Goal: Task Accomplishment & Management: Manage account settings

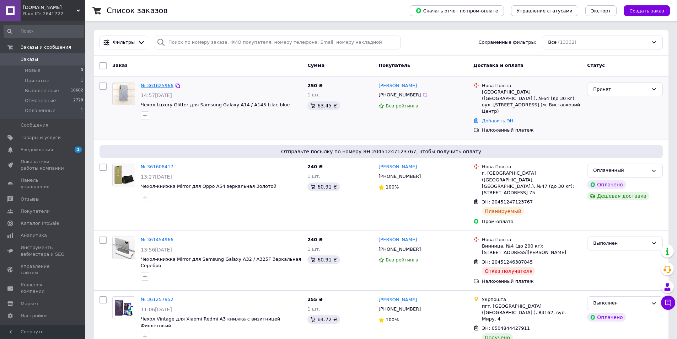
click at [153, 84] on link "№ 361625966" at bounding box center [157, 85] width 33 height 5
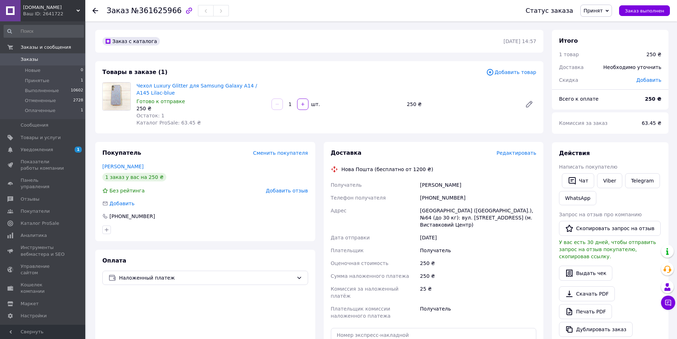
click at [512, 154] on span "Редактировать" at bounding box center [516, 153] width 40 height 6
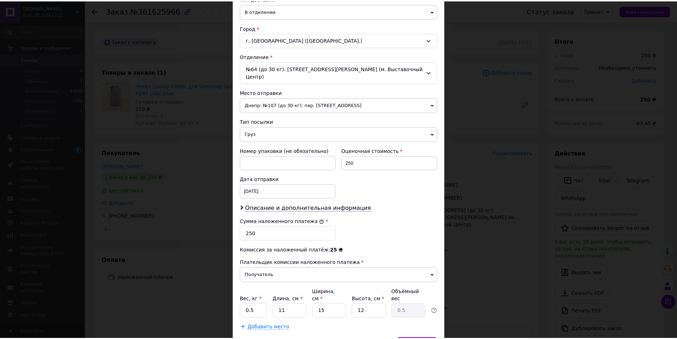
scroll to position [204, 0]
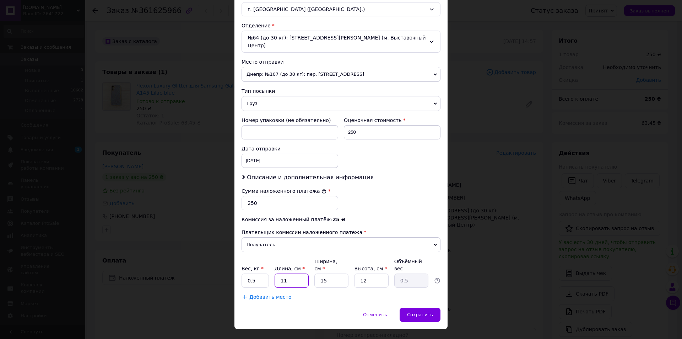
click at [288, 273] on input "11" at bounding box center [292, 280] width 34 height 14
type input "1"
type input "0.1"
type input "18"
type input "0.81"
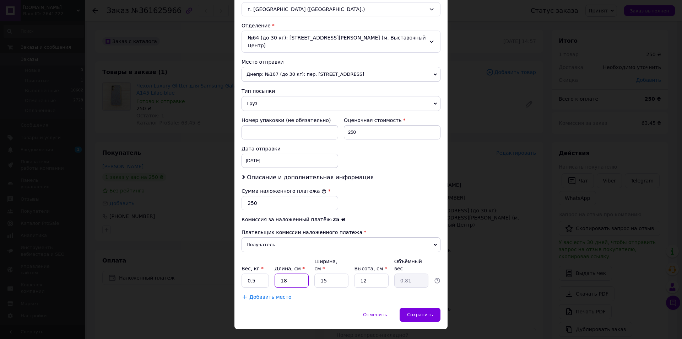
type input "18"
click at [331, 273] on input "15" at bounding box center [331, 280] width 34 height 14
type input "1"
type input "0.1"
type input "10"
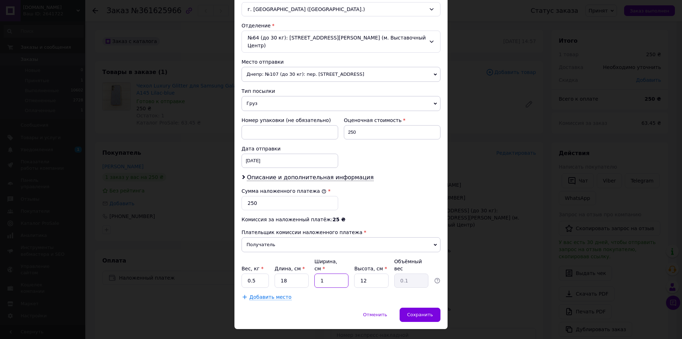
type input "0.54"
type input "10"
click at [372, 273] on input "12" at bounding box center [371, 280] width 34 height 14
type input "1"
type input "0.1"
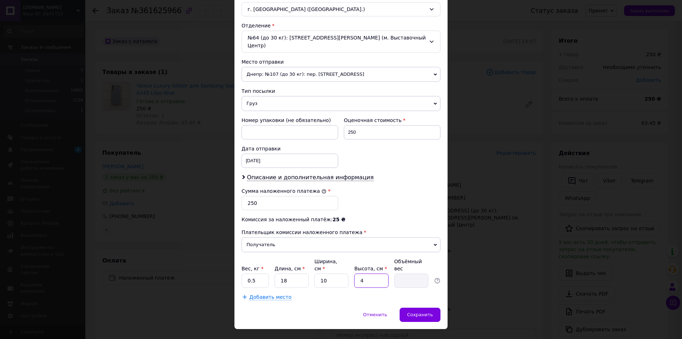
type input "43"
type input "1.94"
type input "4"
type input "0.18"
type input "3"
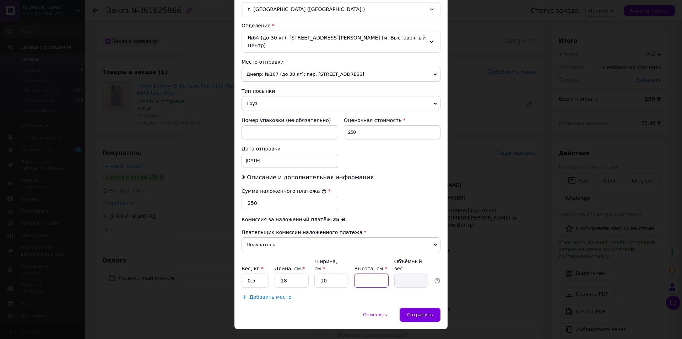
type input "0.14"
type input "3"
click at [414, 312] on span "Сохранить" at bounding box center [420, 314] width 26 height 5
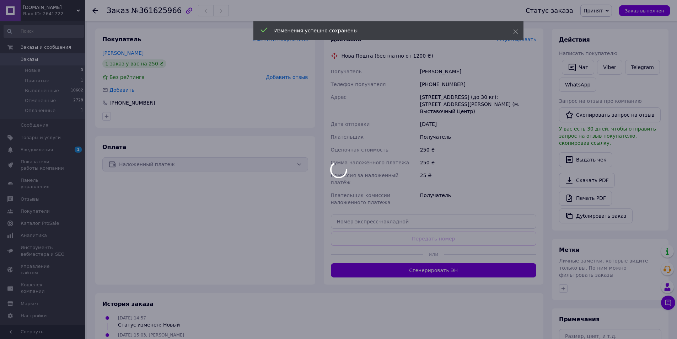
scroll to position [142, 0]
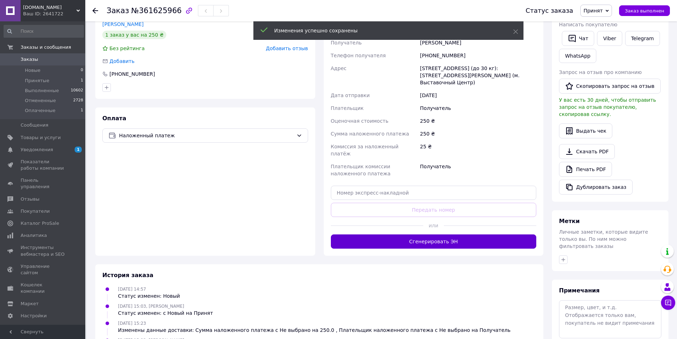
click at [429, 234] on button "Сгенерировать ЭН" at bounding box center [434, 241] width 206 height 14
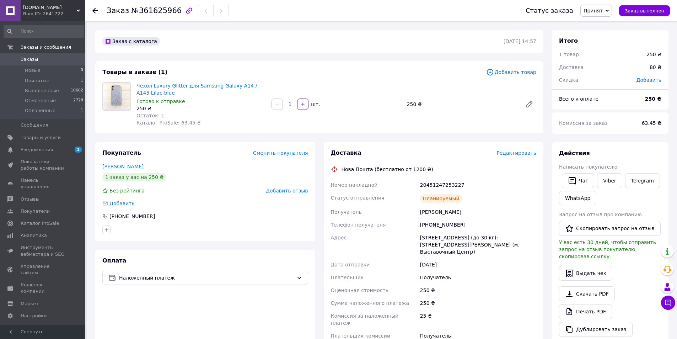
click at [37, 7] on span "[DOMAIN_NAME]" at bounding box center [49, 7] width 53 height 6
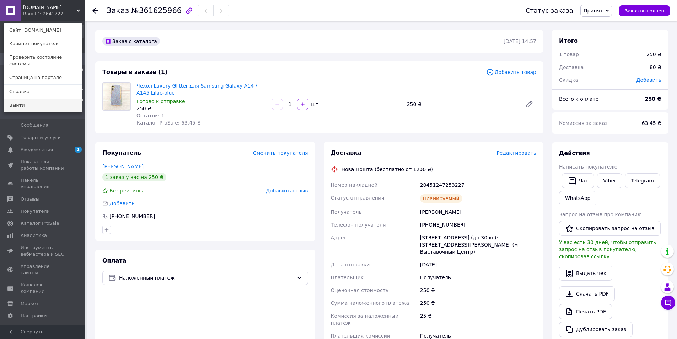
click at [18, 99] on link "Выйти" at bounding box center [43, 105] width 78 height 14
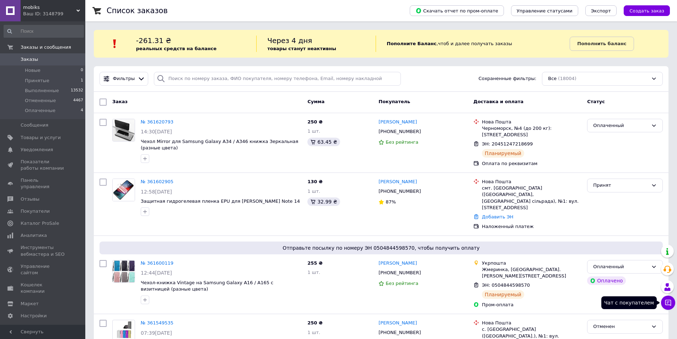
click at [665, 302] on icon at bounding box center [668, 303] width 6 height 6
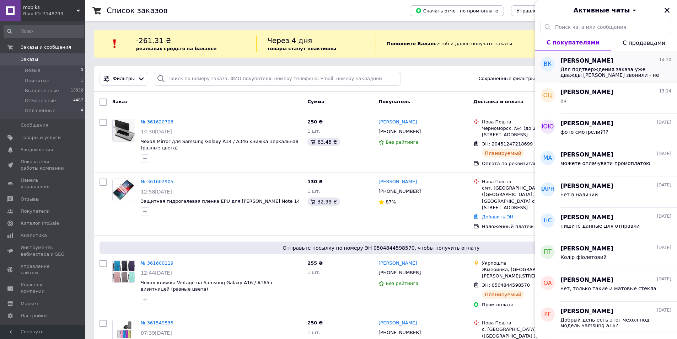
click at [567, 58] on span "[PERSON_NAME]" at bounding box center [586, 61] width 53 height 8
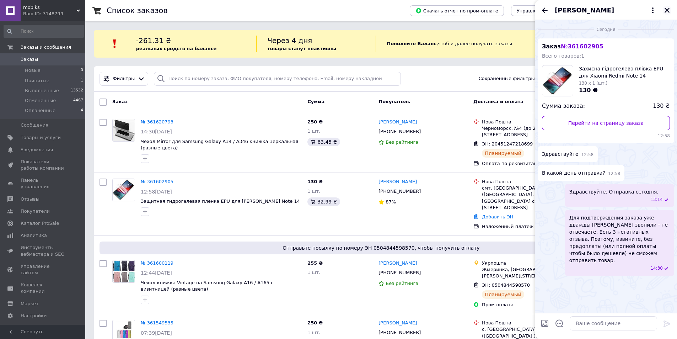
click at [666, 8] on icon "Закрыть" at bounding box center [667, 10] width 6 height 6
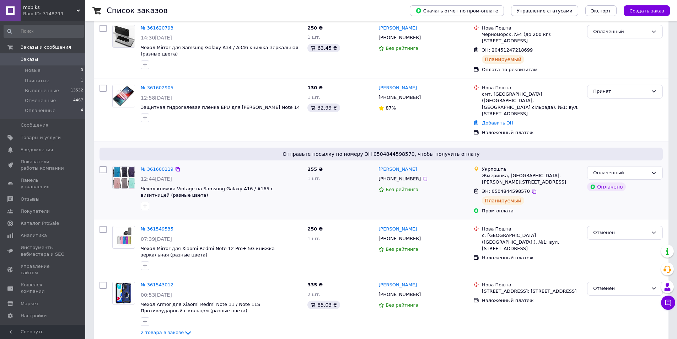
scroll to position [107, 0]
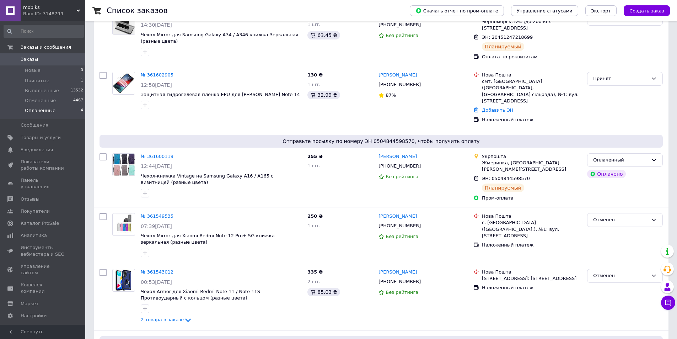
click at [37, 110] on span "Оплаченные" at bounding box center [40, 110] width 31 height 6
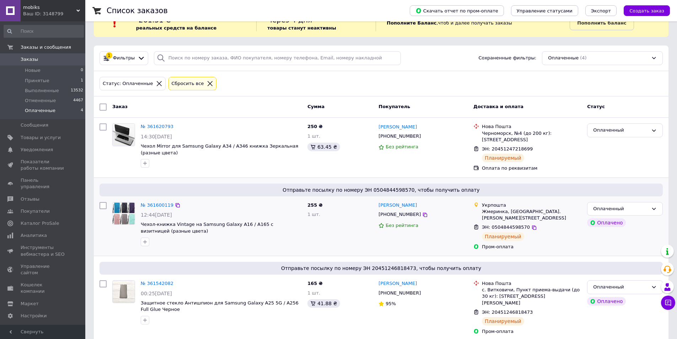
scroll to position [15, 0]
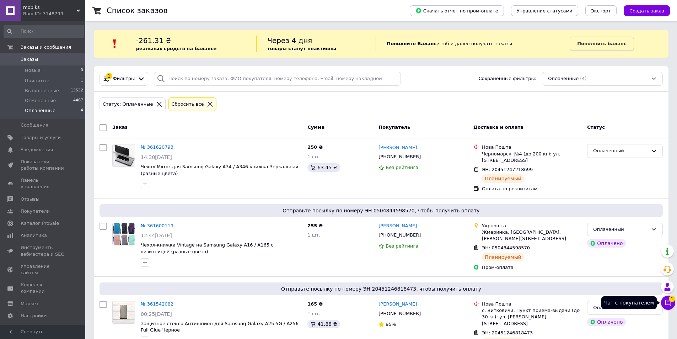
click at [664, 302] on button "Чат с покупателем 1" at bounding box center [668, 302] width 14 height 14
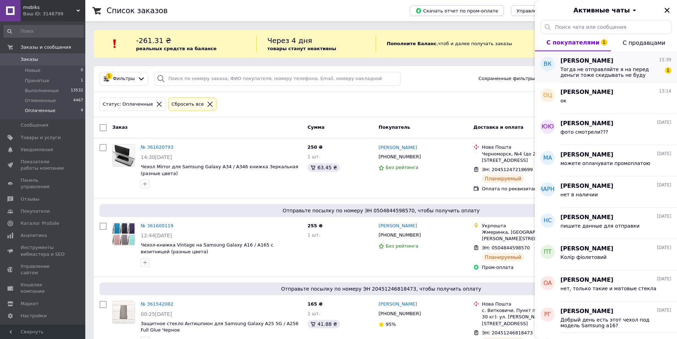
click at [564, 58] on span "[PERSON_NAME]" at bounding box center [586, 61] width 53 height 8
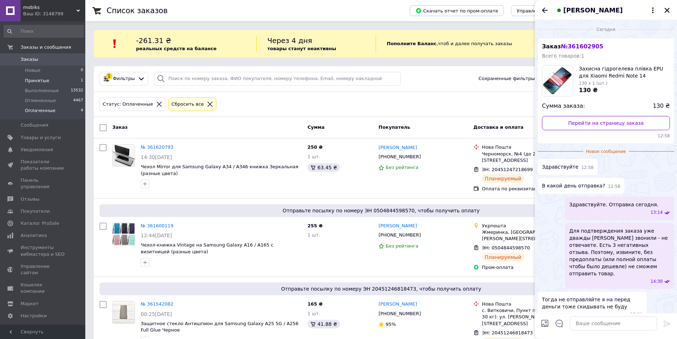
click at [40, 81] on span "Принятые" at bounding box center [37, 80] width 25 height 6
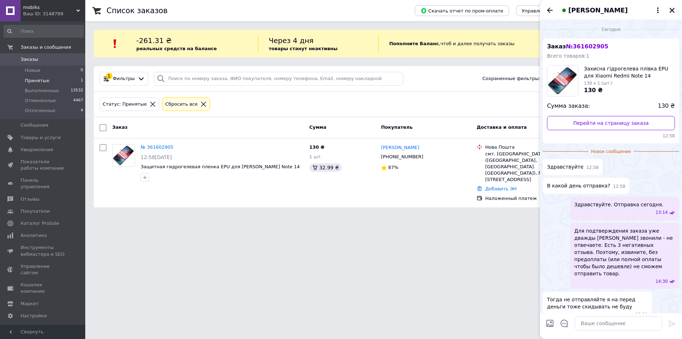
click at [670, 10] on icon "Закрыть" at bounding box center [672, 10] width 6 height 6
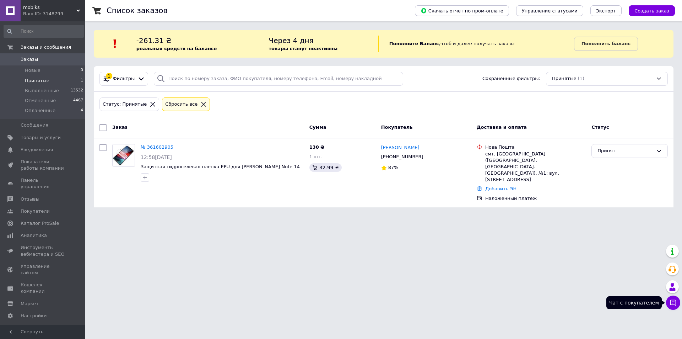
click at [672, 300] on icon at bounding box center [673, 303] width 6 height 6
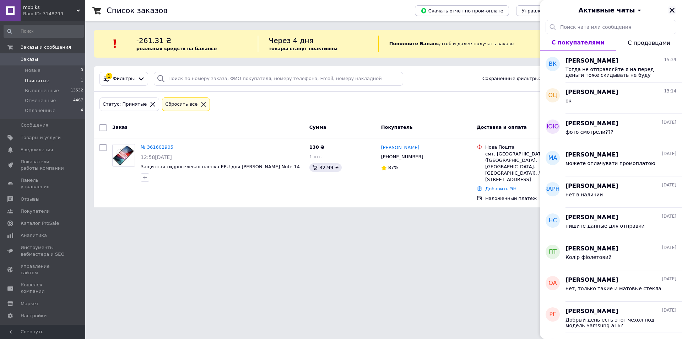
click at [672, 7] on icon "Закрыть" at bounding box center [672, 10] width 6 height 6
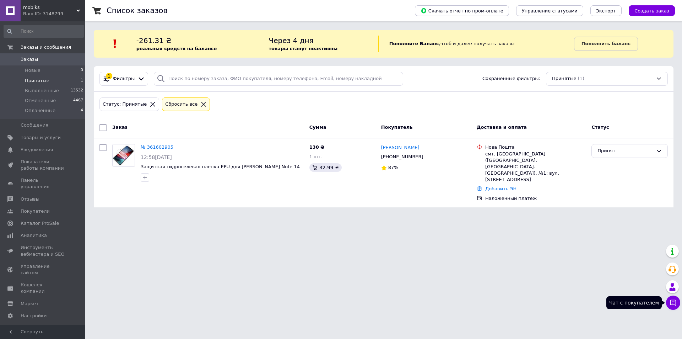
click at [675, 299] on icon at bounding box center [673, 302] width 7 height 7
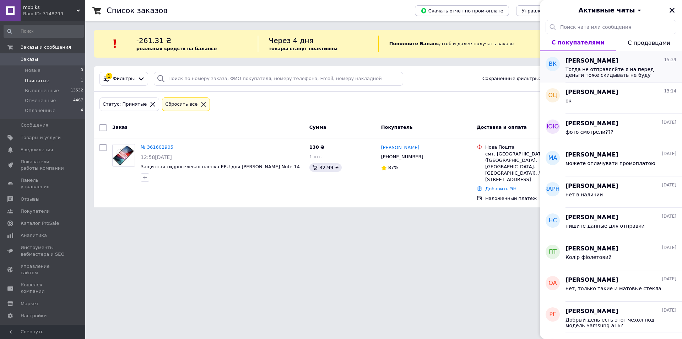
click at [576, 61] on span "[PERSON_NAME]" at bounding box center [592, 61] width 53 height 8
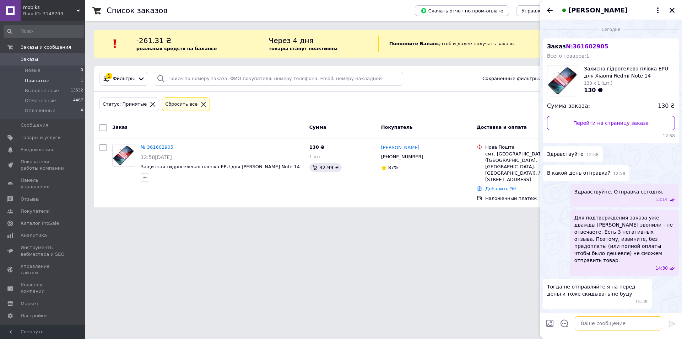
click at [583, 326] on textarea at bounding box center [618, 323] width 87 height 14
type textarea "G"
click at [671, 11] on icon "Закрыть" at bounding box center [672, 10] width 6 height 6
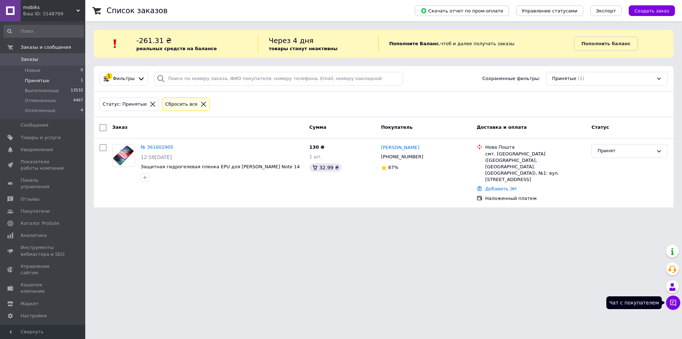
click at [672, 300] on icon at bounding box center [673, 302] width 7 height 7
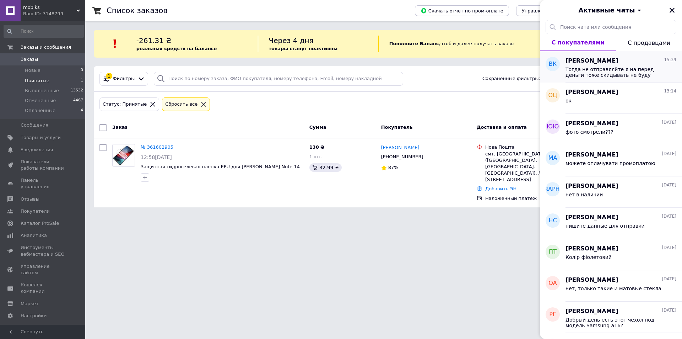
click at [578, 61] on span "Валерия Крикун" at bounding box center [592, 61] width 53 height 8
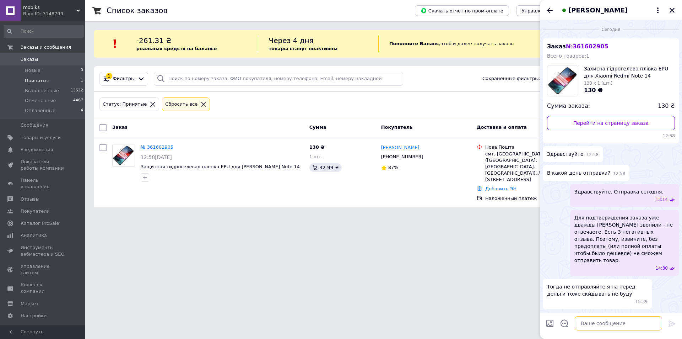
click at [589, 327] on textarea at bounding box center [618, 323] width 87 height 14
type textarea "R"
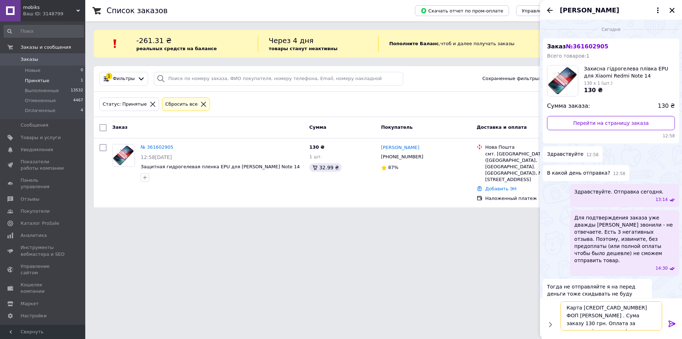
click at [610, 323] on textarea "Карта 4246 0010 0159 1613 ФОП Іпатов Олексій . Сума заказу 130 грн. Оплата за з…" at bounding box center [612, 315] width 102 height 29
click at [603, 316] on textarea "Карта 4246 0010 0159 1613 ФОП Іпатов Олексій . Сума заказу 130 грн. Оплата за з…" at bounding box center [612, 315] width 102 height 29
type textarea "Карта 4246 0010 0159 1613 ФОП Іпатов Олексій . Сума заказу 130 грн. Оплата за з…"
click at [669, 322] on icon at bounding box center [672, 323] width 9 height 9
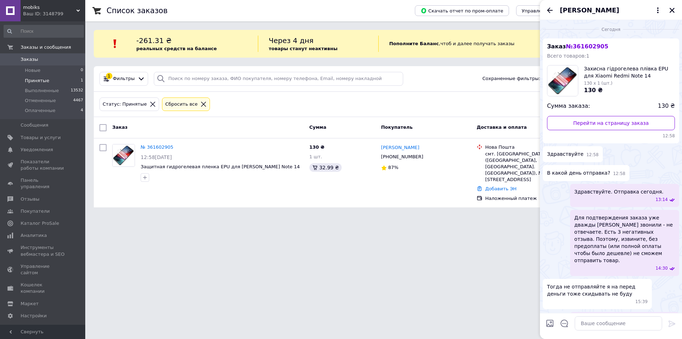
scroll to position [25, 0]
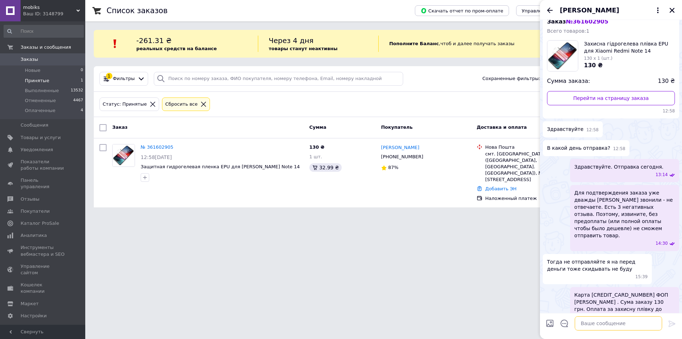
click at [581, 324] on textarea at bounding box center [618, 323] width 87 height 14
type textarea "С"
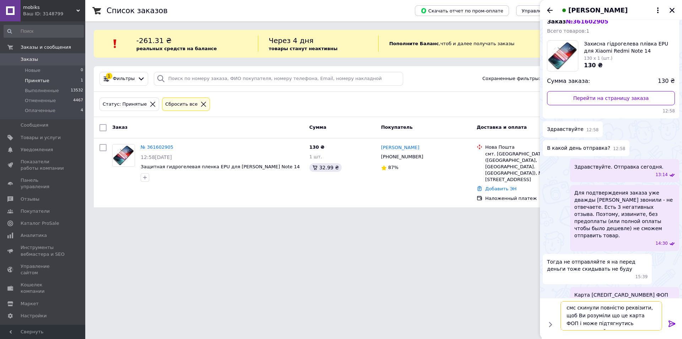
click at [594, 317] on textarea "смс скинули повністю реквізити, щоб Ви розуміли що це карта ФОП і може підтягну…" at bounding box center [612, 315] width 102 height 29
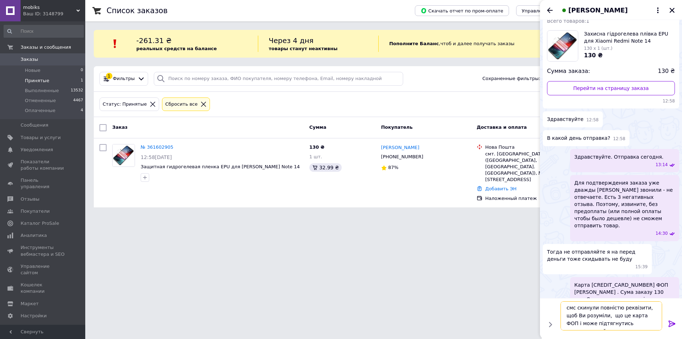
scroll to position [40, 0]
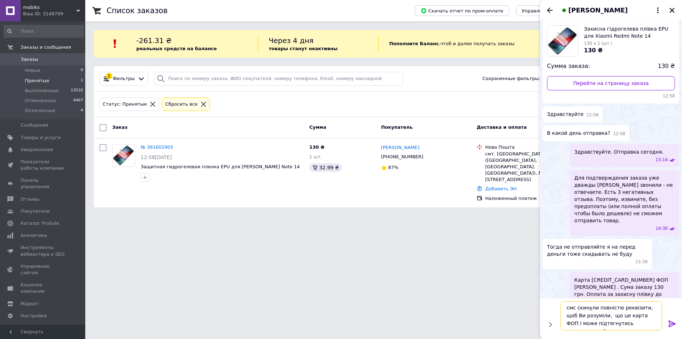
type textarea "смс скинули повністю реквізити, щоб Ви розуміли, що це карта ФОП і може підтягн…"
click at [672, 323] on icon at bounding box center [672, 323] width 9 height 9
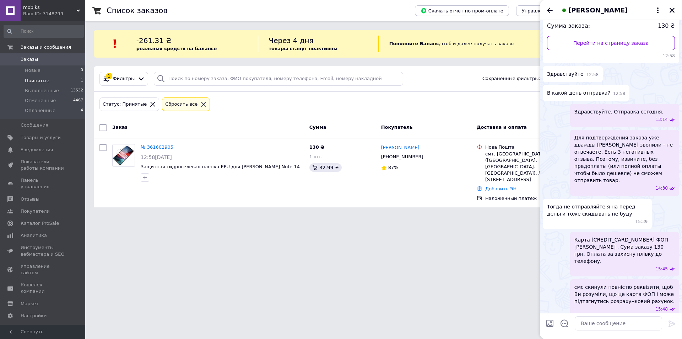
scroll to position [104, 0]
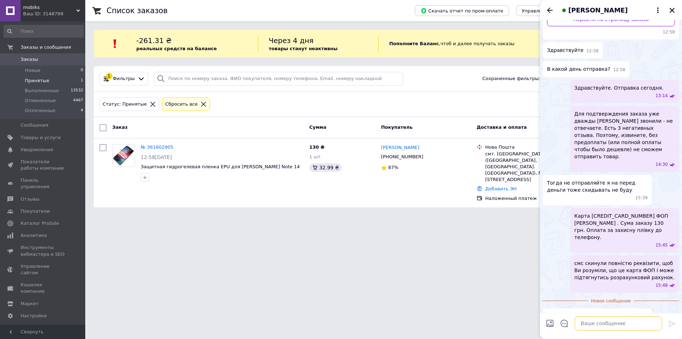
click at [587, 328] on textarea at bounding box center [618, 323] width 87 height 14
type textarea "да"
click at [673, 324] on icon at bounding box center [672, 323] width 7 height 6
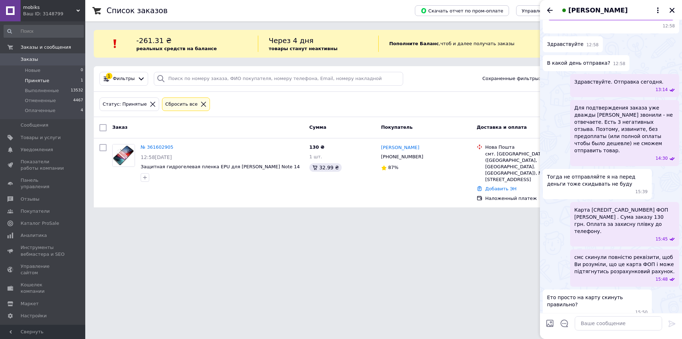
scroll to position [129, 0]
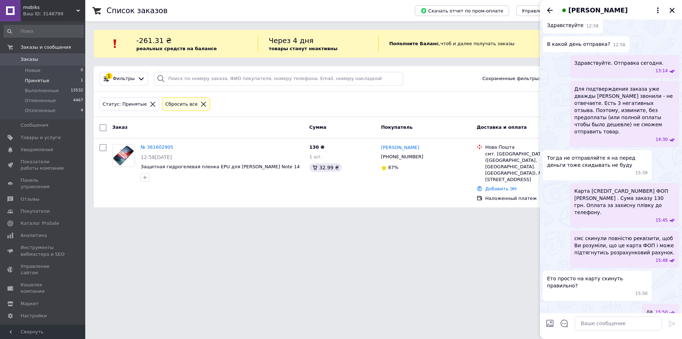
click at [674, 5] on div "Валерия Крикун" at bounding box center [611, 10] width 142 height 20
click at [674, 11] on icon "Закрыть" at bounding box center [672, 10] width 6 height 6
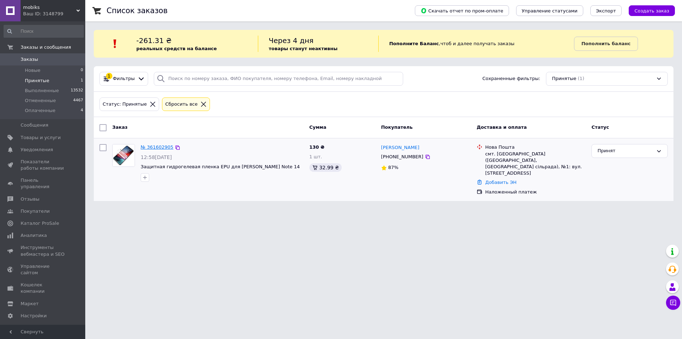
click at [162, 147] on link "№ 361602905" at bounding box center [157, 146] width 33 height 5
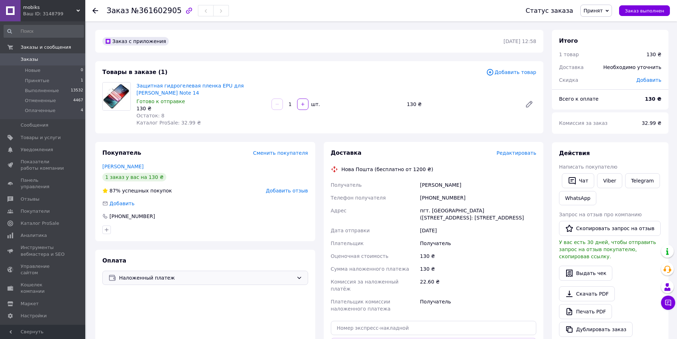
click at [295, 279] on div "Наложенный платеж" at bounding box center [205, 277] width 206 height 14
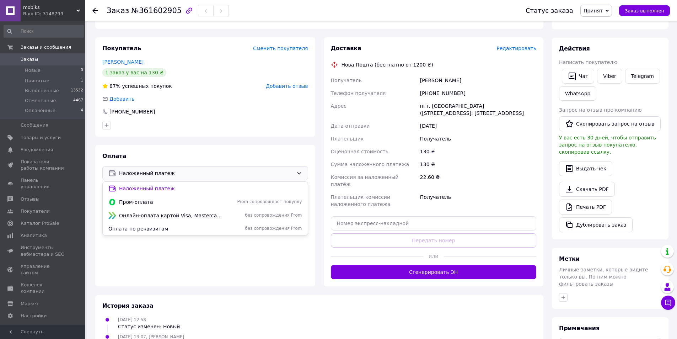
scroll to position [107, 0]
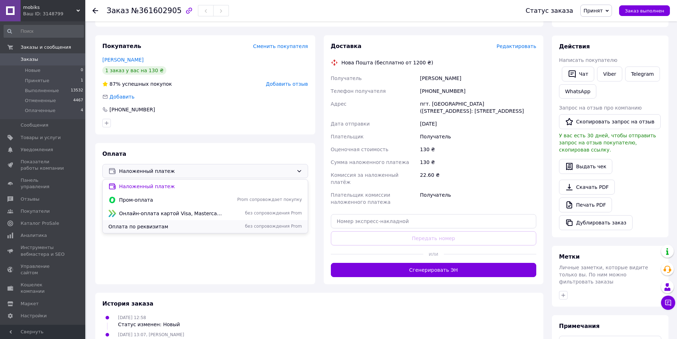
click at [131, 225] on span "Оплата по реквизитам" at bounding box center [165, 226] width 115 height 7
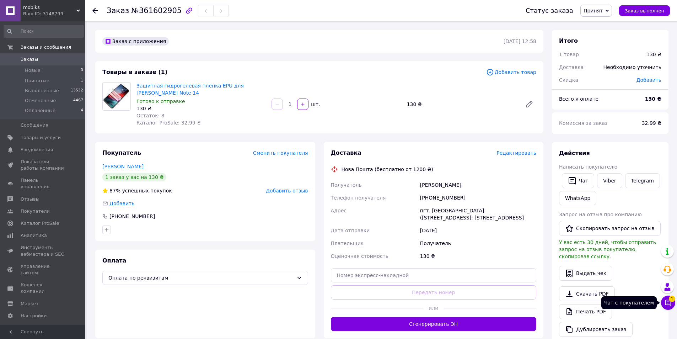
click at [666, 303] on icon at bounding box center [667, 302] width 7 height 7
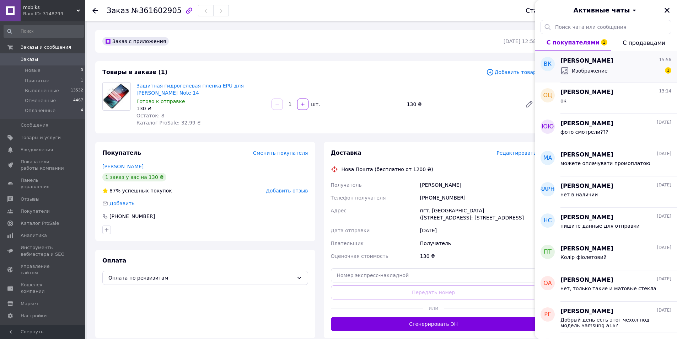
click at [580, 61] on span "Валерия Крикун" at bounding box center [586, 61] width 53 height 8
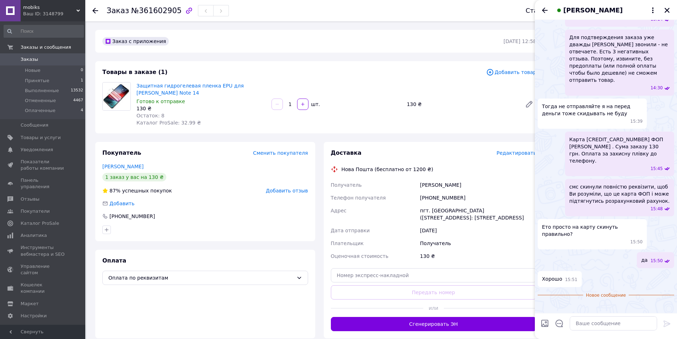
scroll to position [251, 0]
click at [581, 323] on textarea at bounding box center [613, 323] width 87 height 14
click at [577, 325] on textarea "Ок. Пшсля 17 - номер ттн." at bounding box center [606, 323] width 102 height 14
type textarea "Ок. Після 17 - номер ттн."
click at [665, 324] on icon at bounding box center [667, 323] width 9 height 9
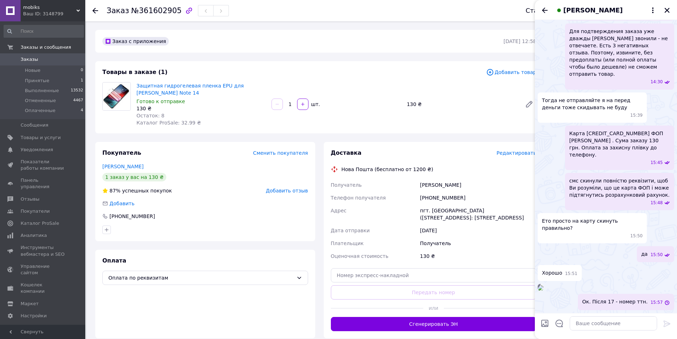
scroll to position [257, 0]
click at [667, 8] on icon "Закрыть" at bounding box center [667, 10] width 6 height 6
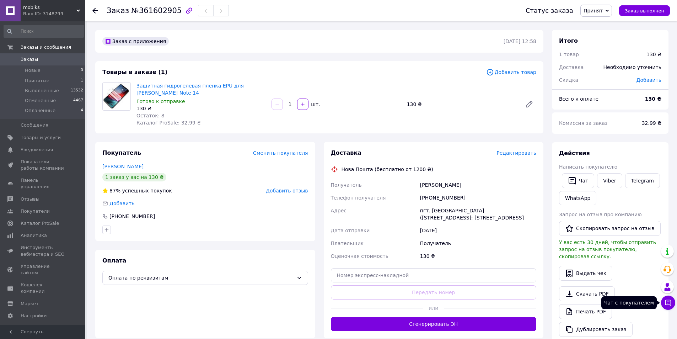
drag, startPoint x: 670, startPoint y: 301, endPoint x: 667, endPoint y: 301, distance: 3.6
click at [670, 301] on icon at bounding box center [667, 302] width 7 height 7
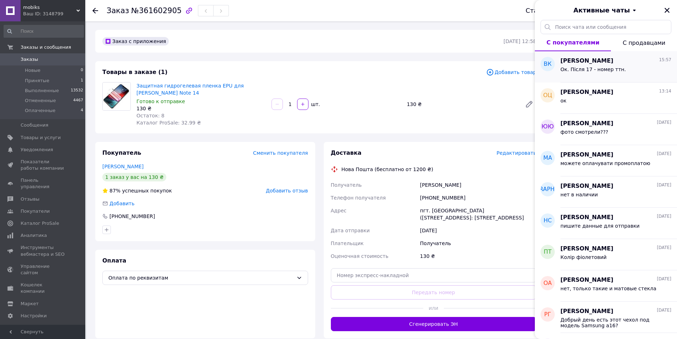
click at [576, 63] on span "Валерия Крикун" at bounding box center [586, 61] width 53 height 8
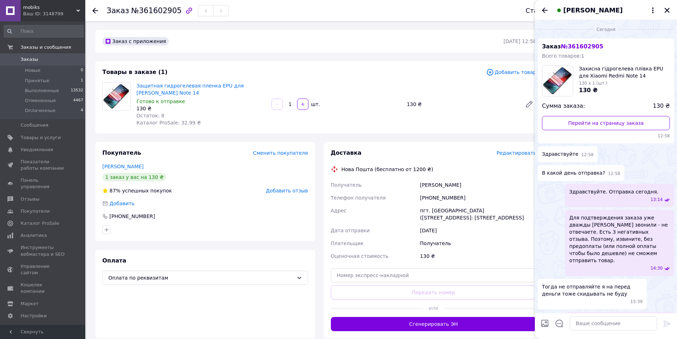
scroll to position [213, 0]
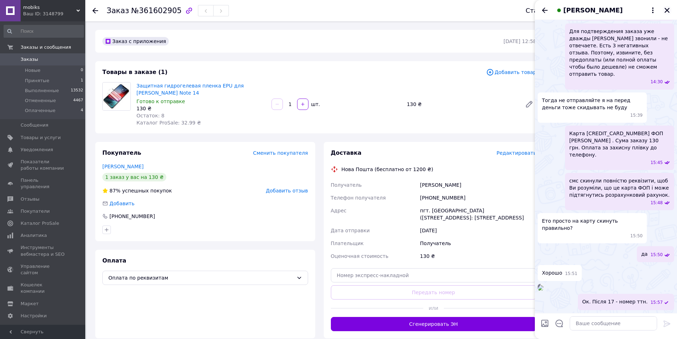
click at [667, 11] on icon "Закрыть" at bounding box center [666, 10] width 5 height 5
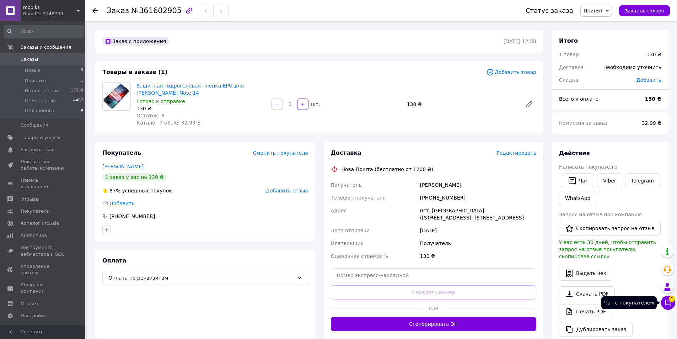
click at [666, 304] on icon at bounding box center [667, 302] width 7 height 7
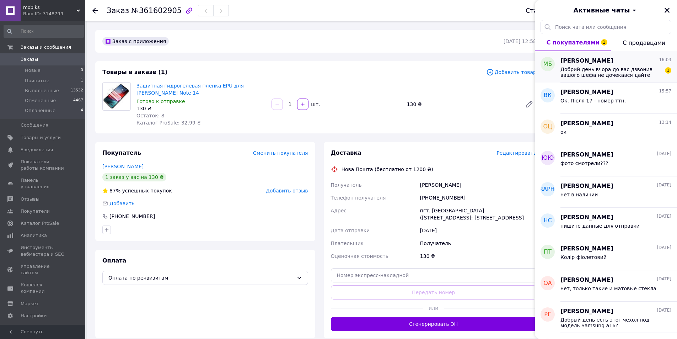
click at [566, 60] on span "[PERSON_NAME]" at bounding box center [586, 61] width 53 height 8
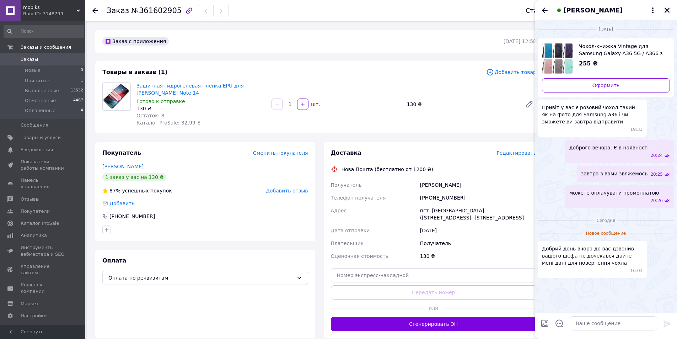
click at [667, 7] on icon "Закрыть" at bounding box center [667, 10] width 6 height 6
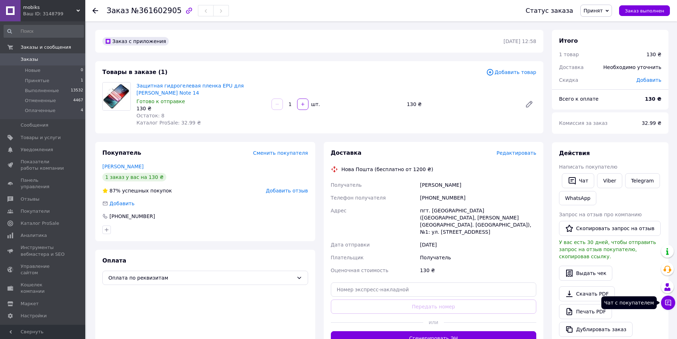
click at [667, 301] on icon at bounding box center [667, 302] width 7 height 7
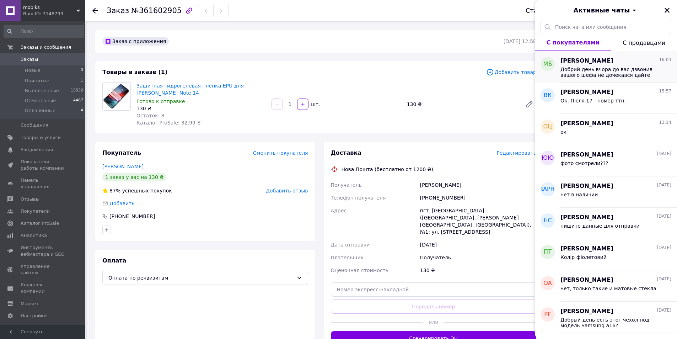
click at [593, 62] on span "Мар'ян Бриндза" at bounding box center [586, 61] width 53 height 8
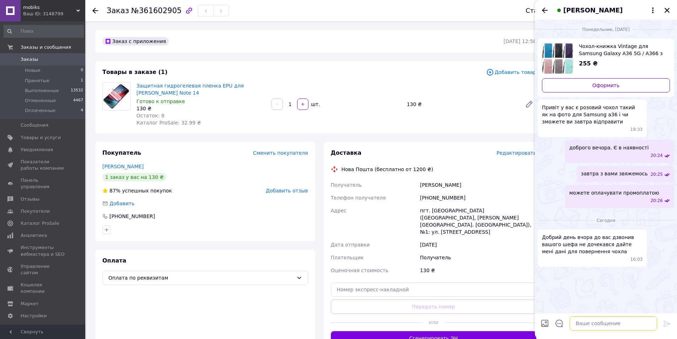
click at [583, 323] on textarea at bounding box center [613, 323] width 87 height 14
drag, startPoint x: 586, startPoint y: 287, endPoint x: 625, endPoint y: 282, distance: 40.1
click at [625, 282] on div "понедельник, 08.09.2025 Чохол-книжка Vintage для Samsung Galaxy A36 5G / A366 з…" at bounding box center [606, 166] width 142 height 293
click at [607, 320] on textarea "Доброго дня. Після" at bounding box center [606, 323] width 102 height 14
click at [594, 326] on textarea "Доброго дня." at bounding box center [606, 323] width 102 height 14
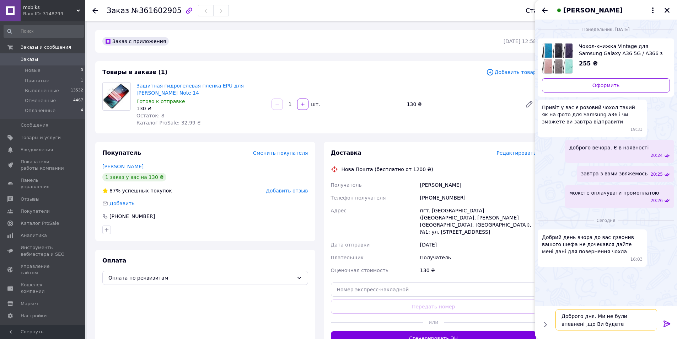
click at [564, 324] on textarea "Доброго дня. Ми не були впевнені ,що Ви будете повертати." at bounding box center [606, 319] width 102 height 21
click at [626, 327] on textarea "Доброго дня. Ми не були впевнені , що Ви будете повертати." at bounding box center [606, 319] width 102 height 21
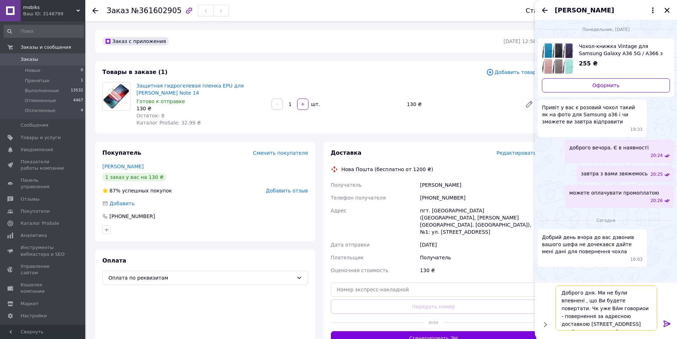
click at [621, 299] on textarea "Доброго дня. Ми не були впевнені , що Ви будете повертати. Чк уже ВАм говориои …" at bounding box center [606, 307] width 102 height 45
click at [642, 301] on textarea "Доброго дня. Ми не були впевнені , що Ви будете повертати. Як уже ВАм говориои …" at bounding box center [606, 307] width 102 height 45
click at [581, 310] on textarea "Доброго дня. Ми не були впевнені , що Ви будете повертати. Як уже Вам говориои …" at bounding box center [606, 307] width 102 height 45
click at [587, 316] on textarea "Доброго дня. Ми не були впевнені , що Ви будете повертати. Як уже Вам говорили …" at bounding box center [606, 307] width 102 height 45
click at [571, 324] on textarea "Доброго дня. Ми не були впевнені , що Ви будете повертати. Як уже Вам говорили …" at bounding box center [606, 307] width 102 height 45
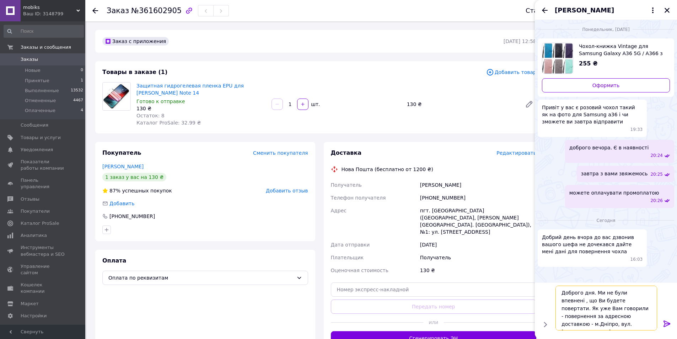
click at [640, 323] on textarea "Доброго дня. Ми не були впевнені , що Ви будете повертати. Як уже Вам говорили …" at bounding box center [606, 307] width 102 height 45
type textarea "Доброго дня. Ми не були впевнені , що Ви будете повертати. Як уже Вам говорили …"
click at [665, 9] on icon "Закрыть" at bounding box center [666, 10] width 5 height 5
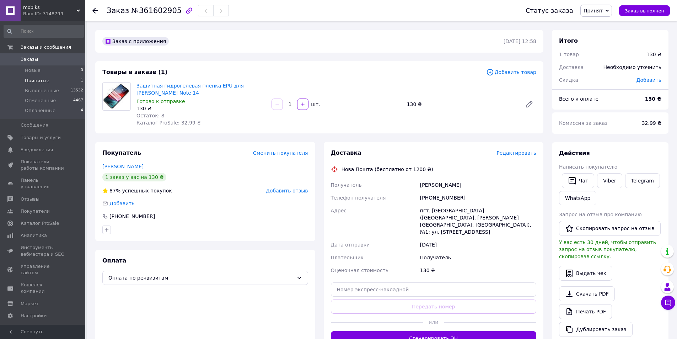
click at [25, 80] on li "Принятые 1" at bounding box center [43, 81] width 87 height 10
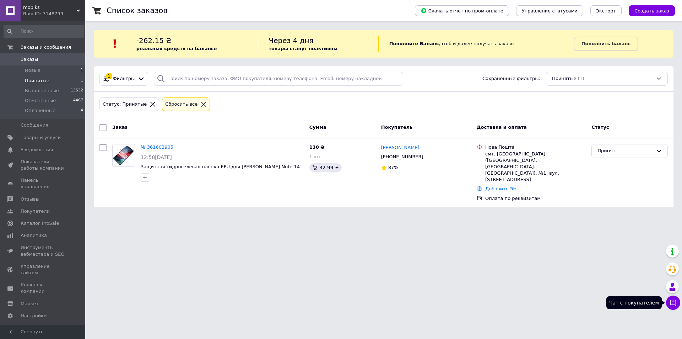
click at [669, 301] on button "Чат с покупателем" at bounding box center [673, 302] width 14 height 14
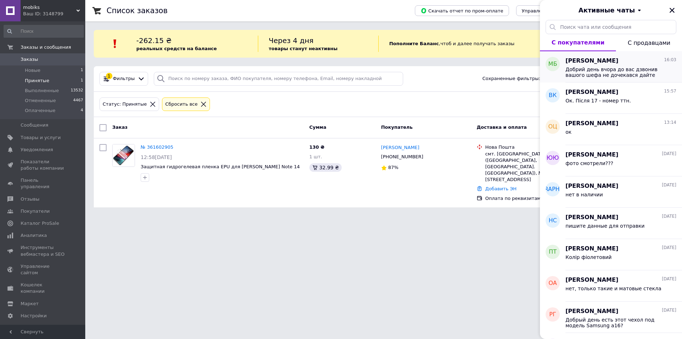
click at [576, 62] on span "Мар'ян Бриндза" at bounding box center [592, 61] width 53 height 8
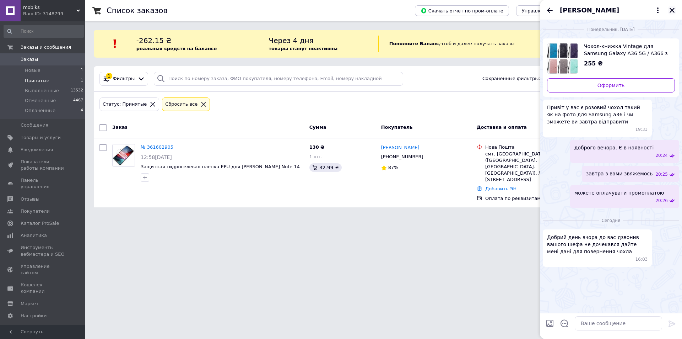
click at [673, 11] on icon "Закрыть" at bounding box center [672, 10] width 5 height 5
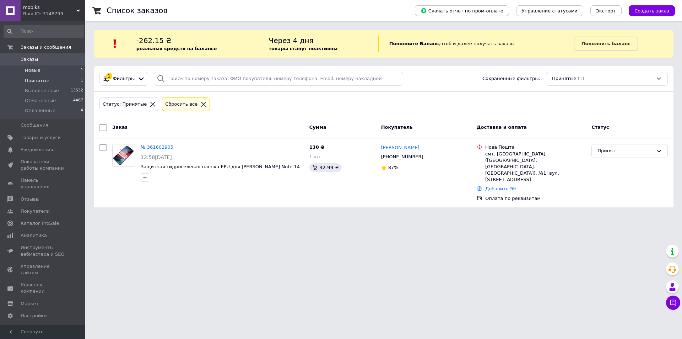
click at [29, 70] on span "Новые" at bounding box center [33, 70] width 16 height 6
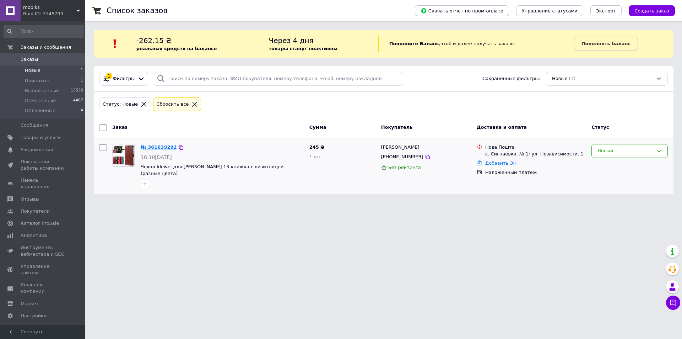
click at [156, 147] on link "№ 361639292" at bounding box center [159, 146] width 36 height 5
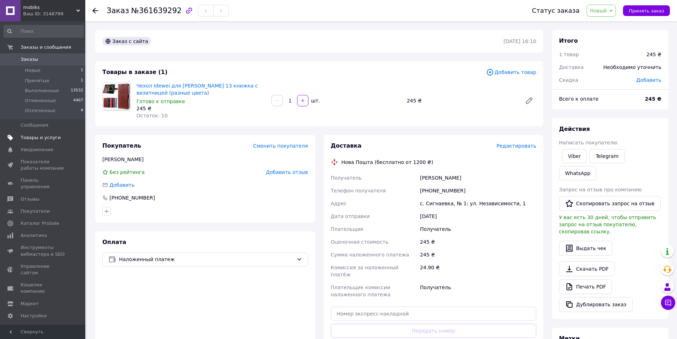
click at [32, 137] on span "Товары и услуги" at bounding box center [41, 137] width 40 height 6
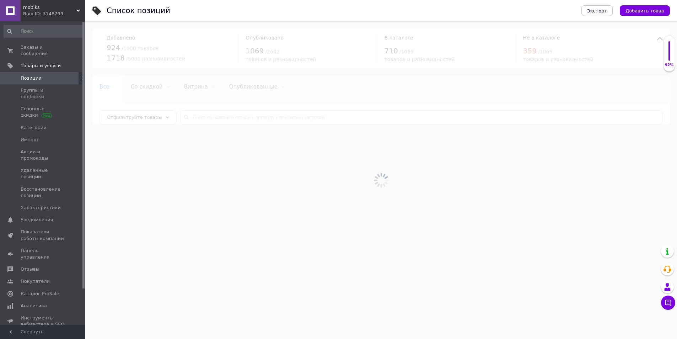
click at [166, 118] on icon at bounding box center [168, 117] width 4 height 4
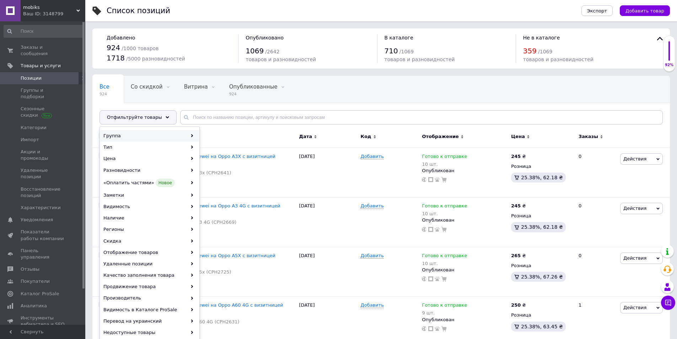
click at [122, 132] on div "Группа" at bounding box center [149, 135] width 99 height 11
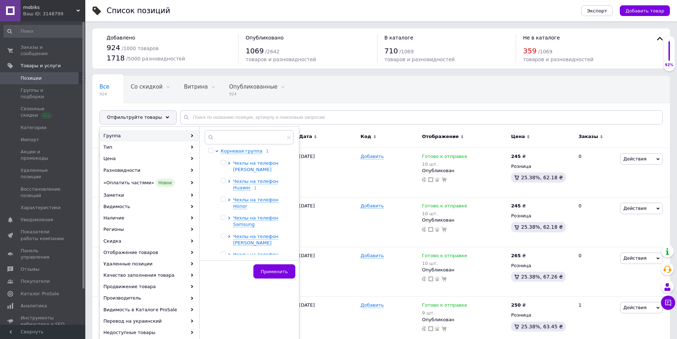
click at [254, 166] on span "Чехлы на телефон Xiaomi" at bounding box center [255, 166] width 45 height 12
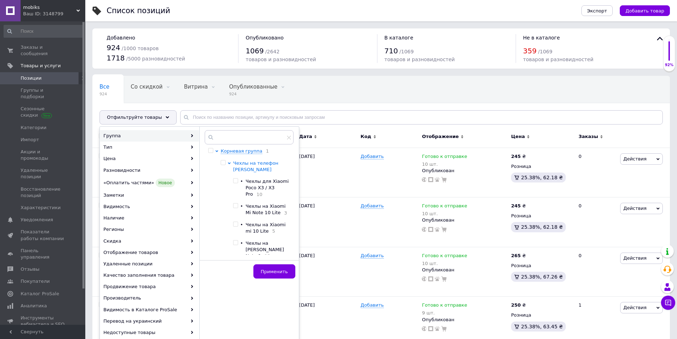
click at [254, 163] on span "Чехлы на телефон Xiaomi" at bounding box center [255, 166] width 45 height 12
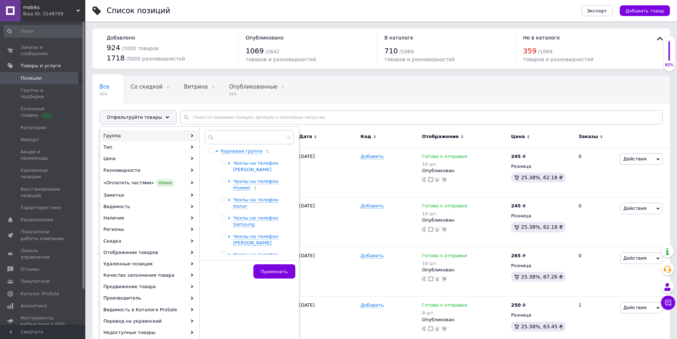
click at [254, 163] on span "Чехлы на телефон Xiaomi" at bounding box center [255, 166] width 45 height 12
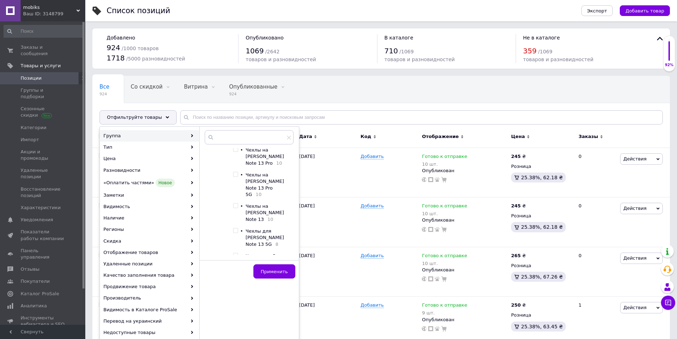
scroll to position [1244, 0]
click at [234, 296] on input "checkbox" at bounding box center [235, 298] width 5 height 5
checkbox input "true"
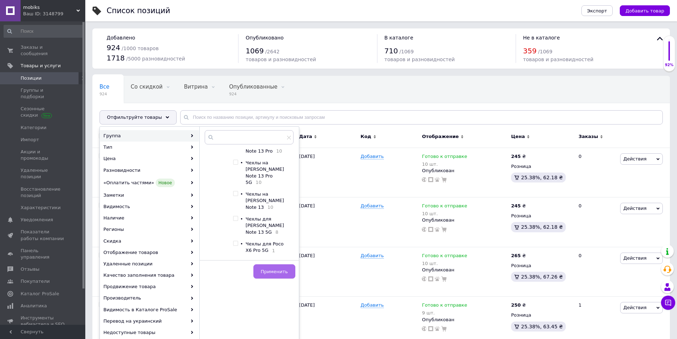
click at [276, 271] on span "Применить" at bounding box center [274, 271] width 27 height 5
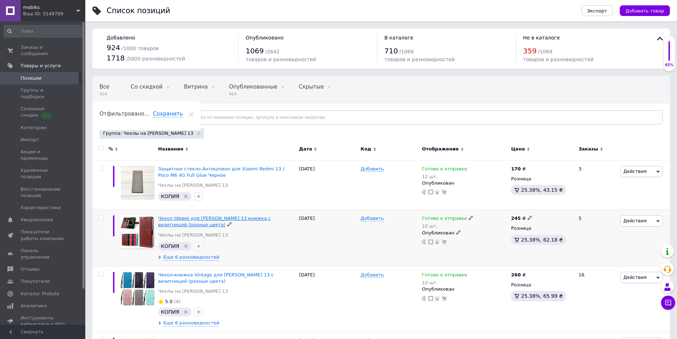
click at [183, 219] on span "Чехол Idewei для Xiaomi Redmi 13 книжка с визитницей (разные цвета)" at bounding box center [214, 221] width 113 height 12
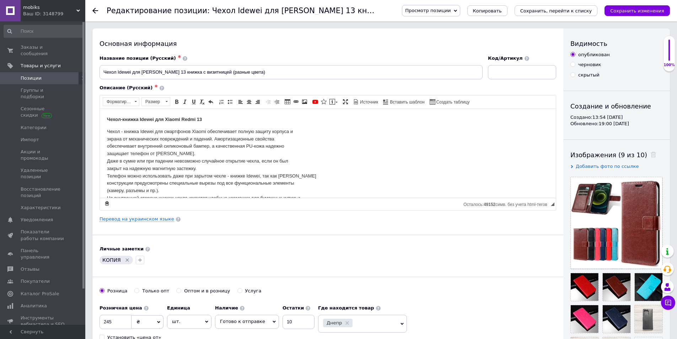
scroll to position [38, 0]
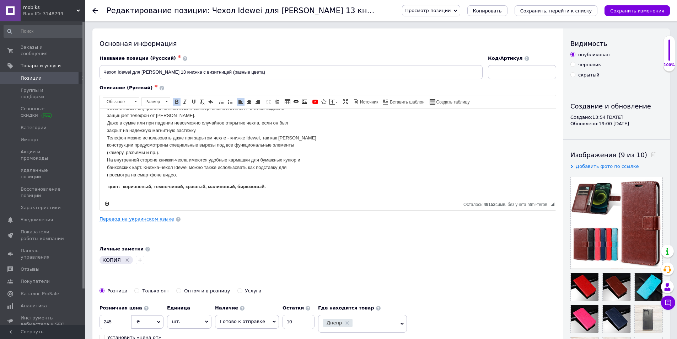
drag, startPoint x: 552, startPoint y: 160, endPoint x: 638, endPoint y: 357, distance: 215.5
click at [27, 47] on span "Заказы и сообщения" at bounding box center [43, 50] width 45 height 13
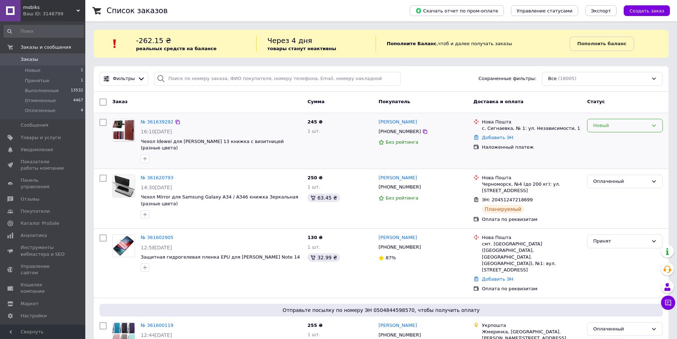
click at [650, 122] on div "Новый" at bounding box center [625, 126] width 76 height 14
click at [603, 140] on li "Принят" at bounding box center [624, 140] width 75 height 13
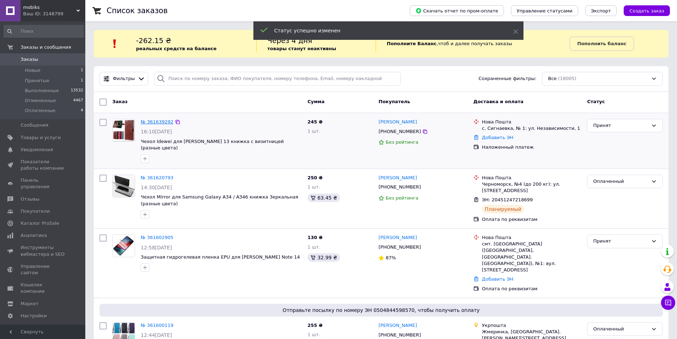
click at [149, 121] on link "№ 361639292" at bounding box center [157, 121] width 33 height 5
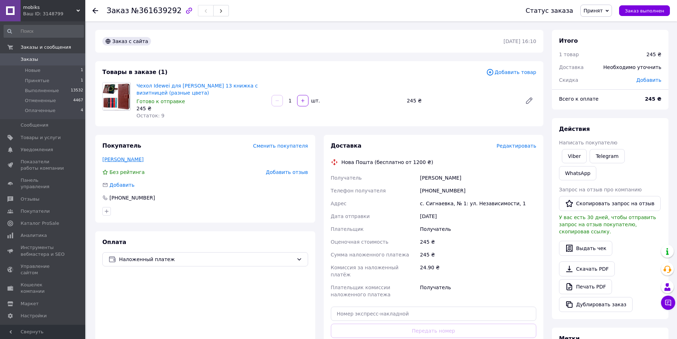
click at [144, 160] on link "Збризький Олександр" at bounding box center [122, 159] width 41 height 6
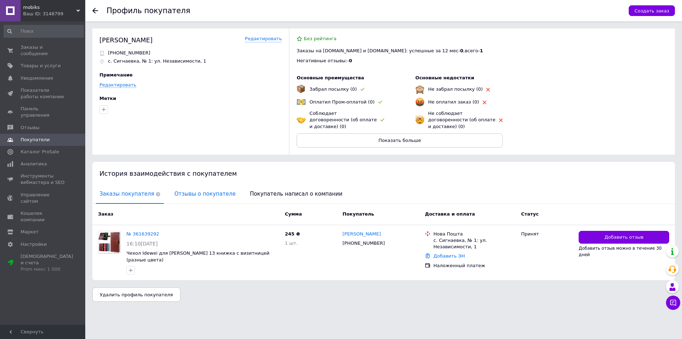
click at [178, 187] on span "Отзывы о покупателе" at bounding box center [205, 194] width 68 height 18
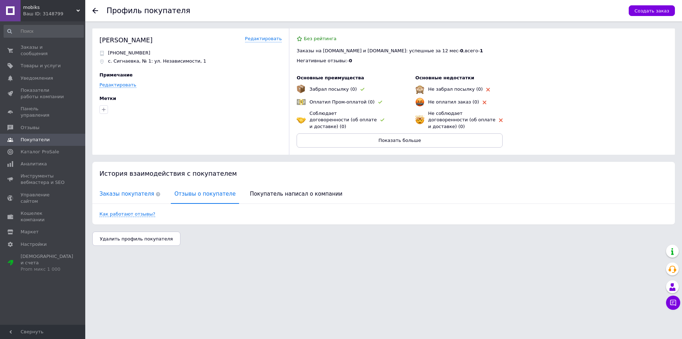
click at [127, 185] on span "Заказы покупателя" at bounding box center [130, 194] width 68 height 18
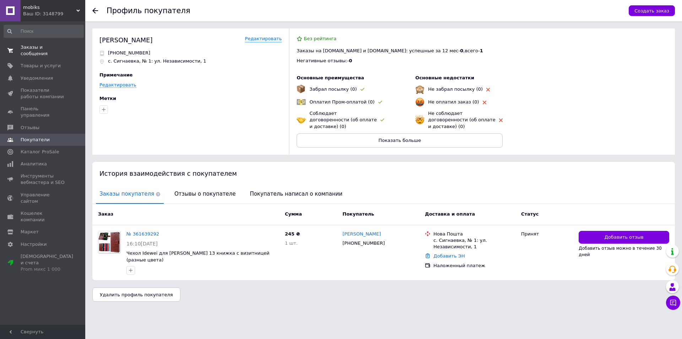
drag, startPoint x: 28, startPoint y: 44, endPoint x: 44, endPoint y: 50, distance: 16.4
click at [28, 44] on span "Заказы и сообщения" at bounding box center [43, 50] width 45 height 13
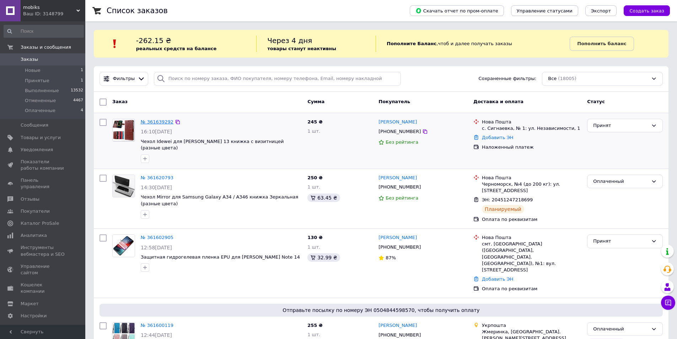
click at [151, 120] on link "№ 361639292" at bounding box center [157, 121] width 33 height 5
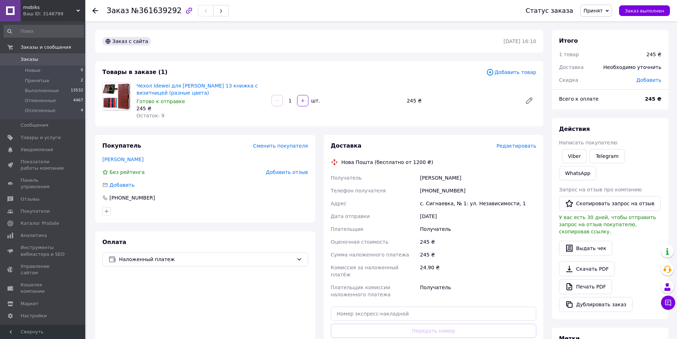
click at [512, 146] on span "Редактировать" at bounding box center [516, 146] width 40 height 6
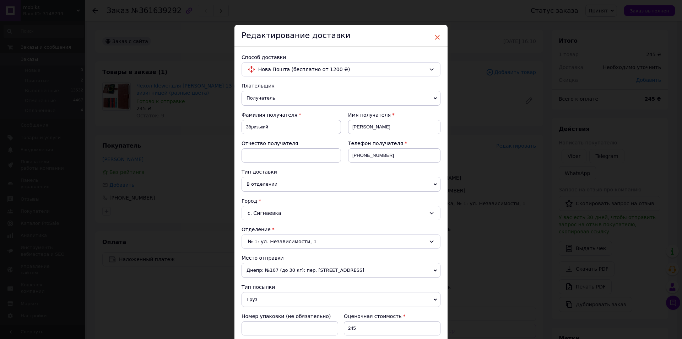
click at [437, 35] on span "×" at bounding box center [437, 37] width 6 height 12
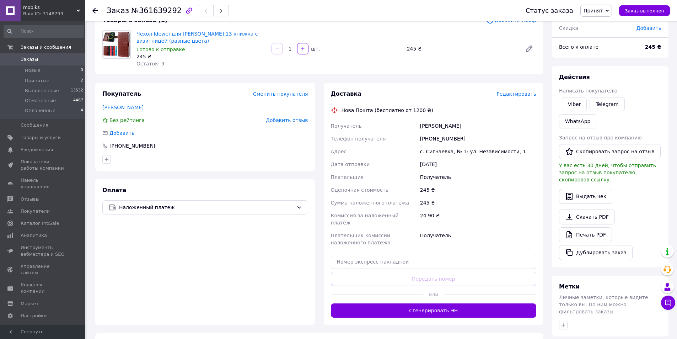
scroll to position [129, 0]
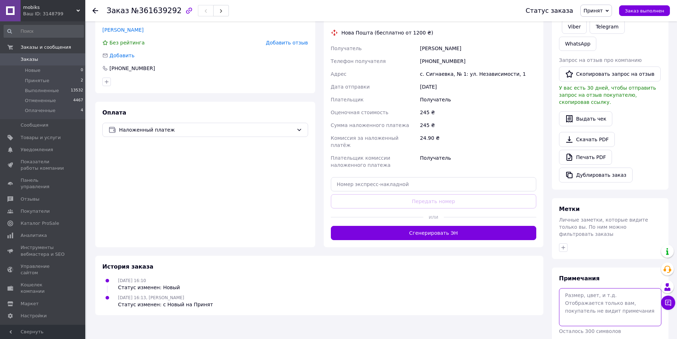
click at [572, 288] on textarea at bounding box center [610, 307] width 102 height 38
type textarea "коричневій"
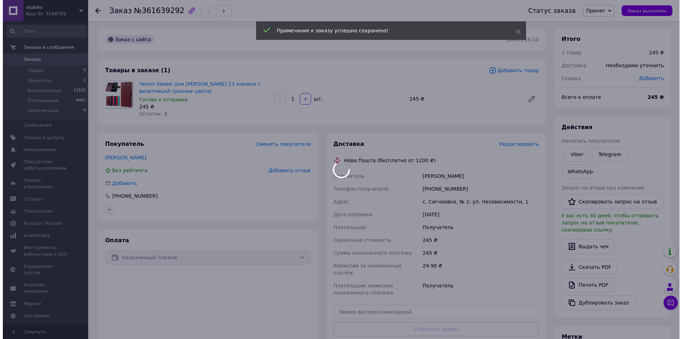
scroll to position [0, 0]
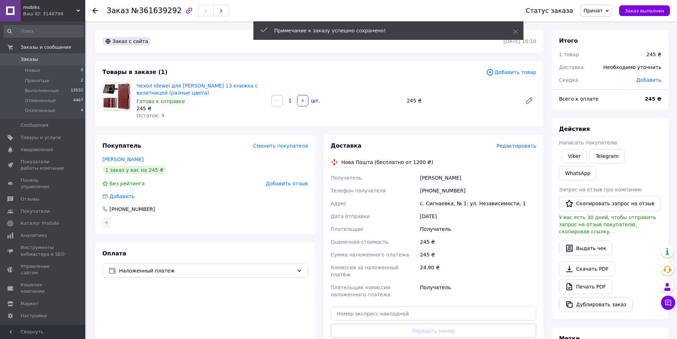
click at [510, 147] on span "Редактировать" at bounding box center [516, 146] width 40 height 6
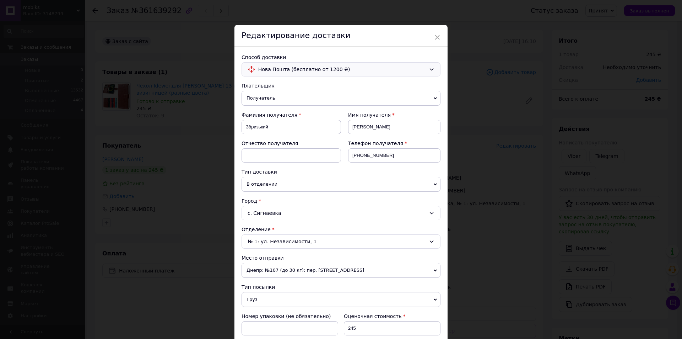
click at [427, 70] on div "Нова Пошта (бесплатно от 1200 ₴)" at bounding box center [341, 69] width 199 height 14
click at [430, 69] on icon at bounding box center [432, 69] width 6 height 6
click at [426, 70] on div "Нова Пошта (бесплатно от 1200 ₴)" at bounding box center [342, 69] width 171 height 8
click at [438, 35] on span "×" at bounding box center [437, 37] width 6 height 12
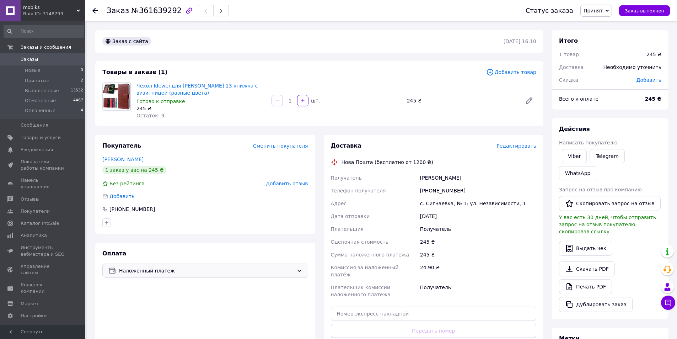
click at [299, 268] on icon at bounding box center [299, 271] width 6 height 6
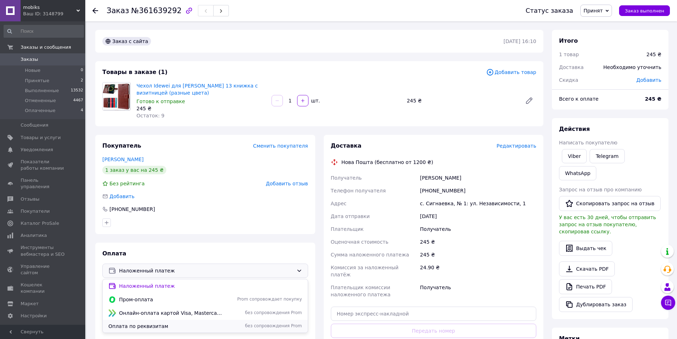
click at [144, 327] on span "Оплата по реквизитам" at bounding box center [165, 325] width 115 height 7
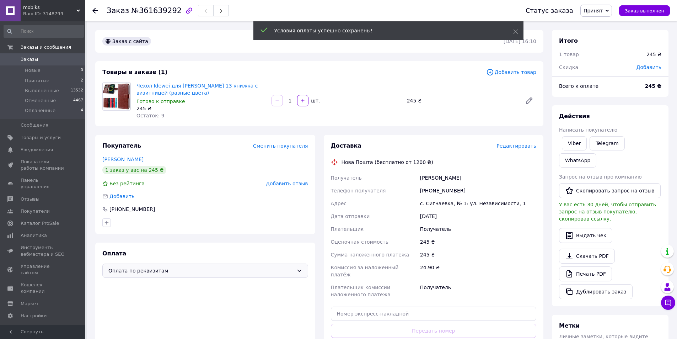
click at [511, 146] on span "Редактировать" at bounding box center [516, 146] width 40 height 6
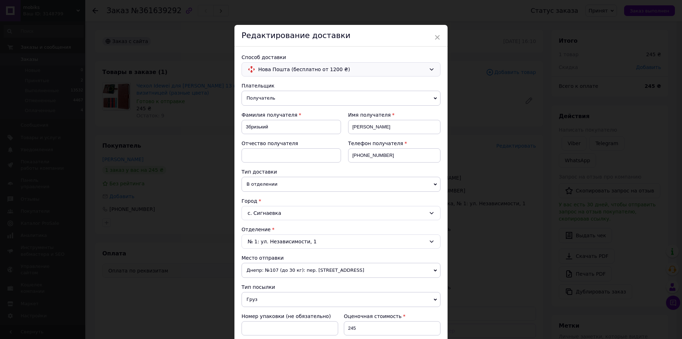
click at [434, 70] on div "Нова Пошта (бесплатно от 1200 ₴)" at bounding box center [341, 69] width 199 height 14
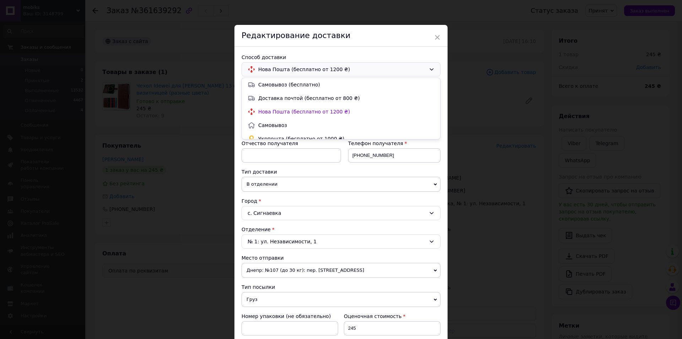
scroll to position [6, 0]
click at [303, 132] on span "Укрпошта (бесплатно от 1000 ₴)" at bounding box center [346, 132] width 176 height 7
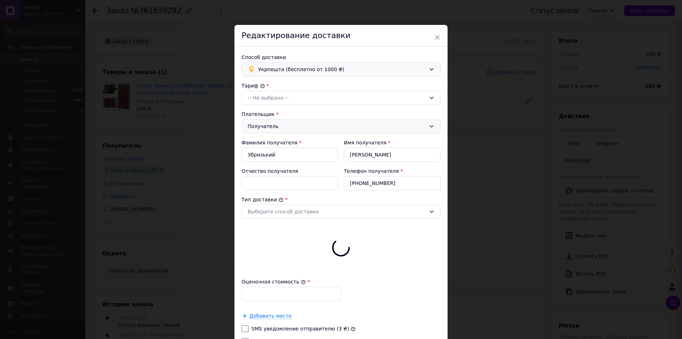
type input "245"
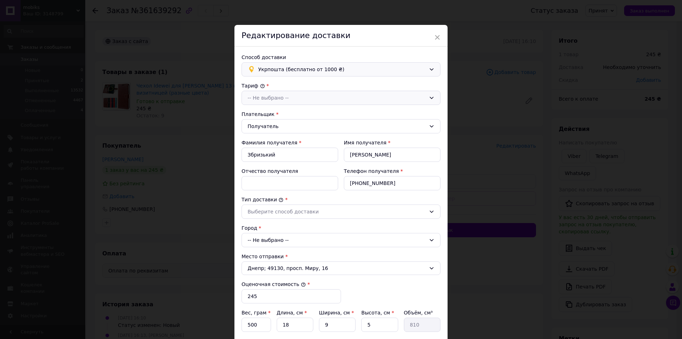
click at [426, 97] on div "-- Не выбрано --" at bounding box center [341, 98] width 199 height 14
click at [252, 113] on li "Стандарт" at bounding box center [341, 113] width 198 height 14
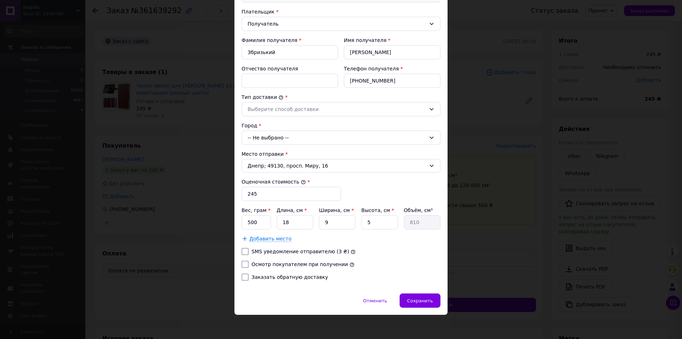
scroll to position [103, 0]
click at [262, 222] on input "500" at bounding box center [256, 221] width 29 height 14
type input "5"
type input "100"
click at [330, 221] on input "9" at bounding box center [337, 221] width 37 height 14
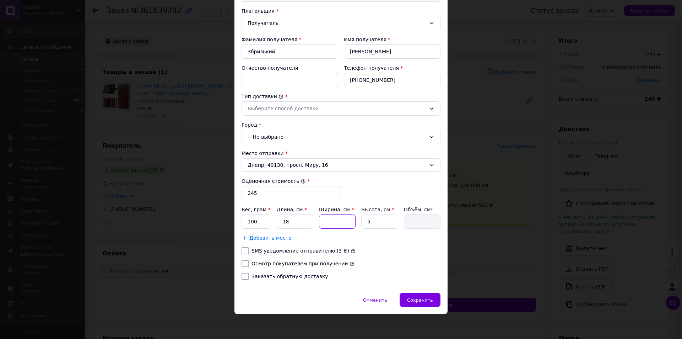
type input "1"
type input "90"
type input "10"
type input "900"
type input "10"
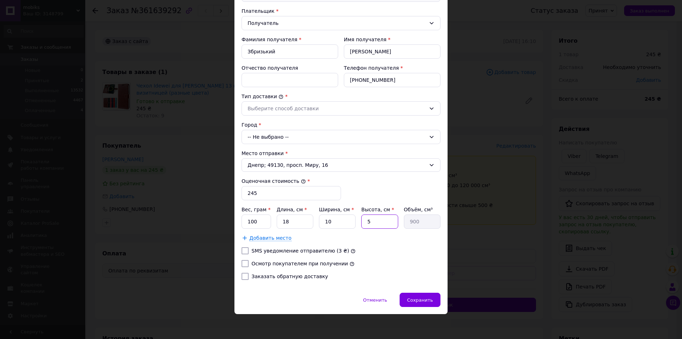
click at [391, 225] on input "5" at bounding box center [379, 221] width 37 height 14
type input "3"
type input "540"
type input "3"
click at [426, 136] on div "-- Не выбрано --" at bounding box center [341, 137] width 199 height 14
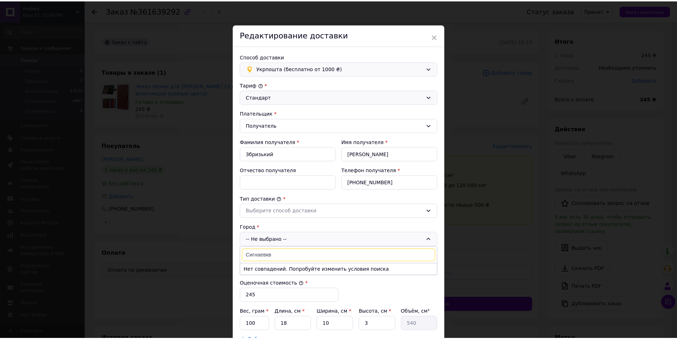
scroll to position [0, 0]
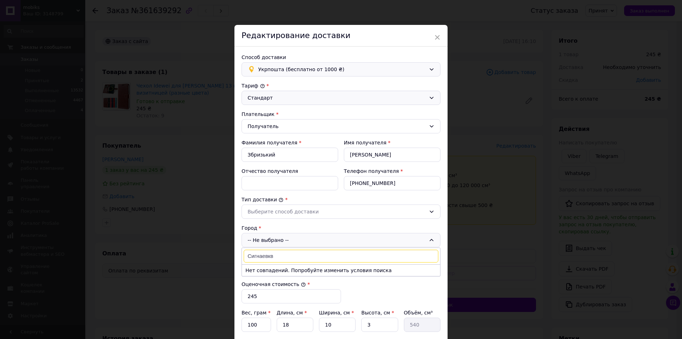
type input "Сигнаевкв"
click at [435, 35] on span "×" at bounding box center [437, 37] width 6 height 12
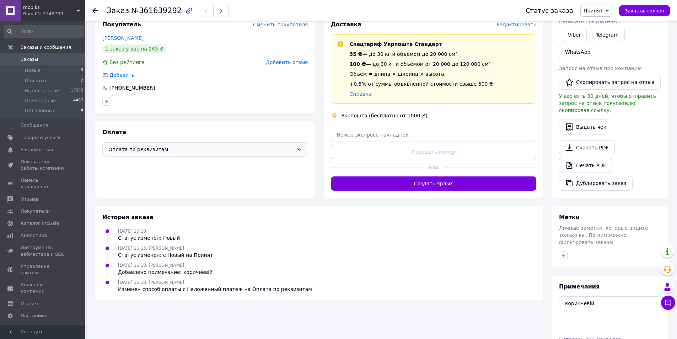
scroll to position [129, 0]
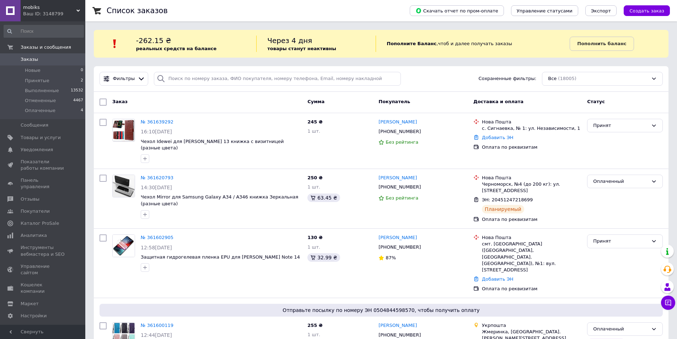
scroll to position [4, 0]
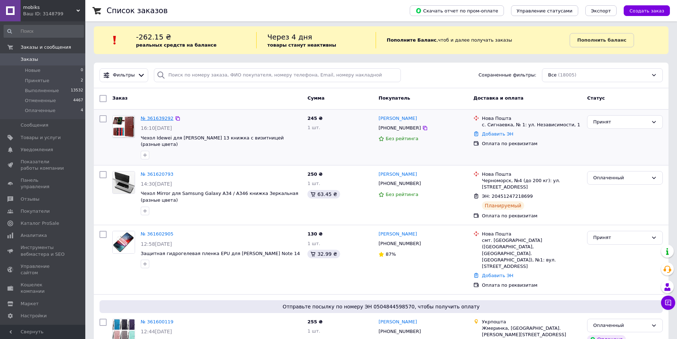
click at [156, 115] on link "№ 361639292" at bounding box center [157, 117] width 33 height 5
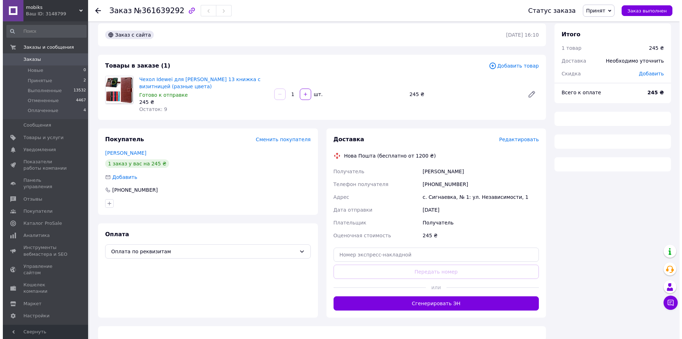
scroll to position [16, 0]
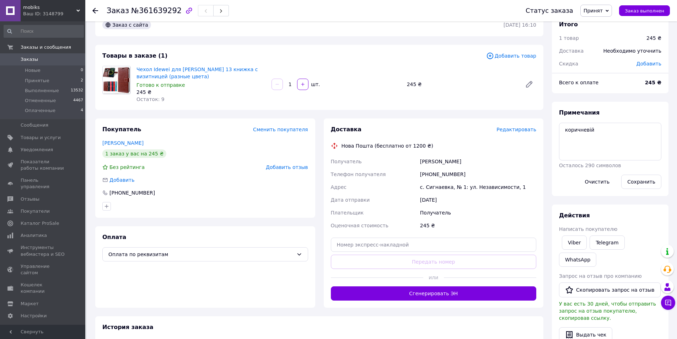
click at [507, 130] on span "Редактировать" at bounding box center [516, 129] width 40 height 6
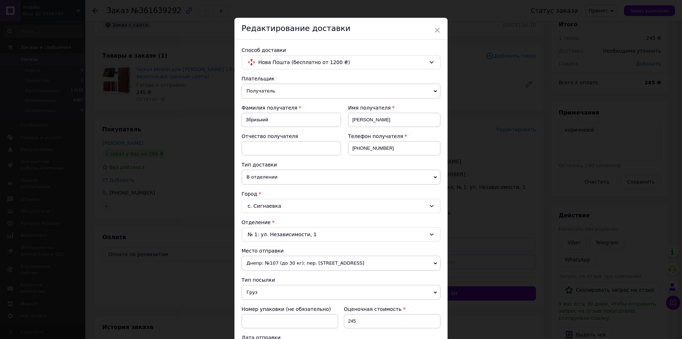
scroll to position [0, 0]
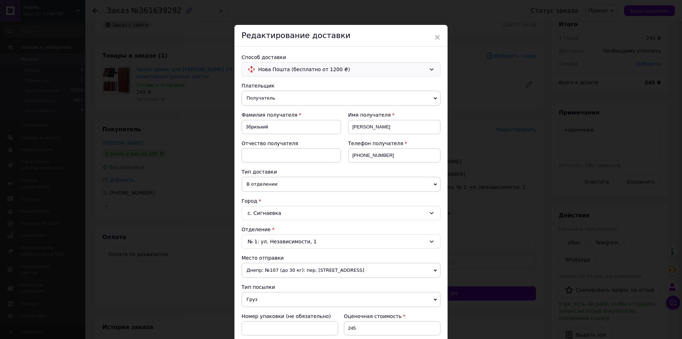
click at [426, 66] on div "Нова Пошта (бесплатно от 1200 ₴)" at bounding box center [342, 69] width 171 height 8
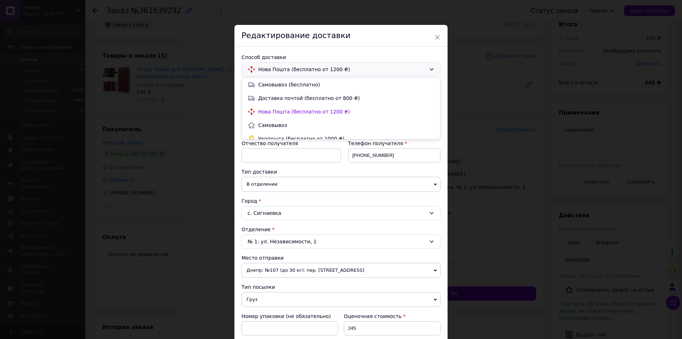
scroll to position [6, 0]
click at [301, 131] on span "Укрпошта (бесплатно от 1000 ₴)" at bounding box center [346, 132] width 176 height 7
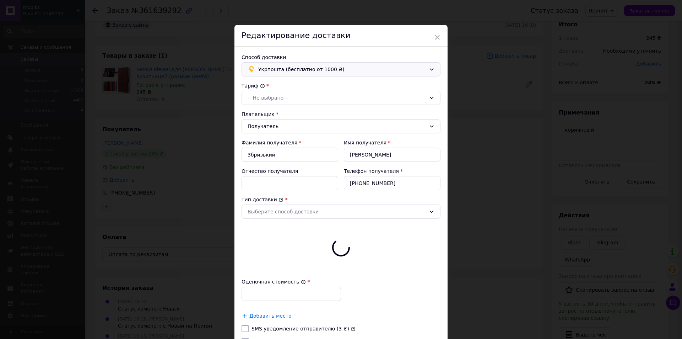
type input "245"
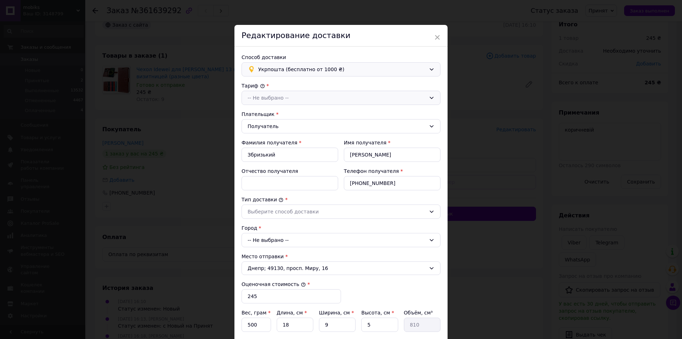
click at [428, 101] on div "-- Не выбрано --" at bounding box center [341, 98] width 199 height 14
click at [256, 113] on li "Стандарт" at bounding box center [341, 113] width 198 height 14
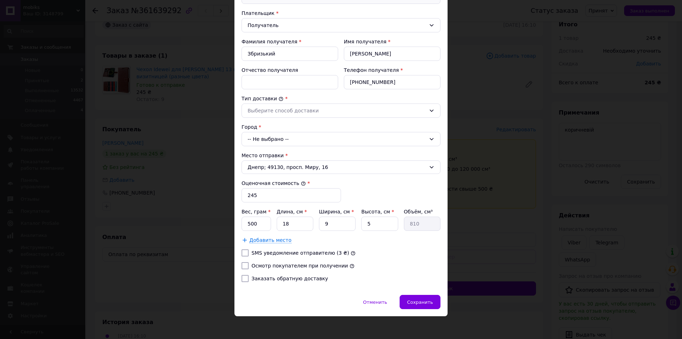
scroll to position [103, 0]
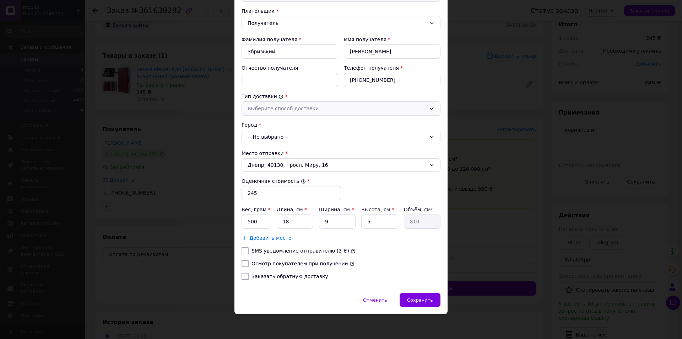
click at [430, 109] on icon at bounding box center [432, 108] width 4 height 2
click at [273, 123] on li "Склад - склад" at bounding box center [341, 124] width 198 height 14
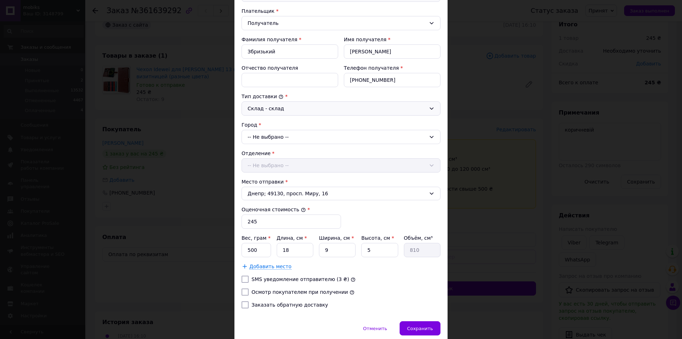
click at [430, 166] on div "Отделение -- Не выбрано --" at bounding box center [341, 161] width 199 height 23
click at [422, 135] on div "-- Не выбрано --" at bounding box center [341, 137] width 199 height 14
type input "Сигнаевка"
click at [254, 168] on span "Сигнаевка" at bounding box center [264, 167] width 28 height 6
click at [425, 166] on div "-- Не выбрано --" at bounding box center [341, 165] width 199 height 14
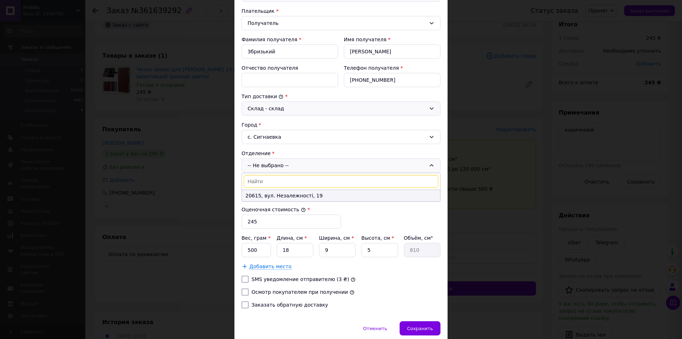
click at [286, 193] on li "20615, вул. Незалежності, 19" at bounding box center [341, 195] width 198 height 11
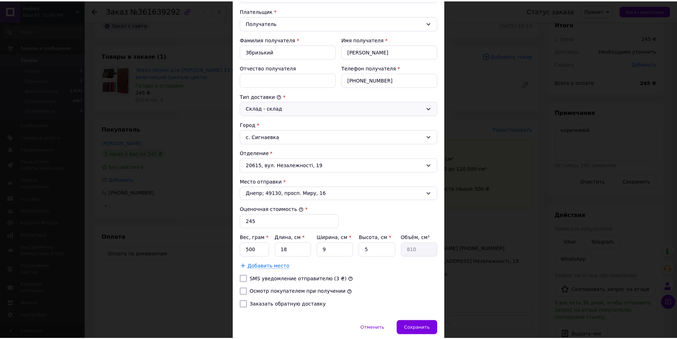
scroll to position [131, 0]
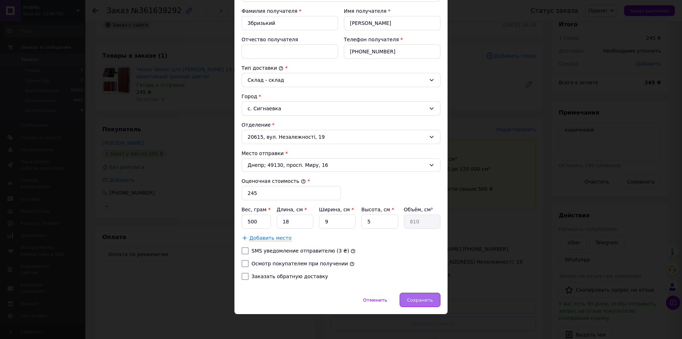
click at [414, 302] on div "Сохранить" at bounding box center [420, 299] width 41 height 14
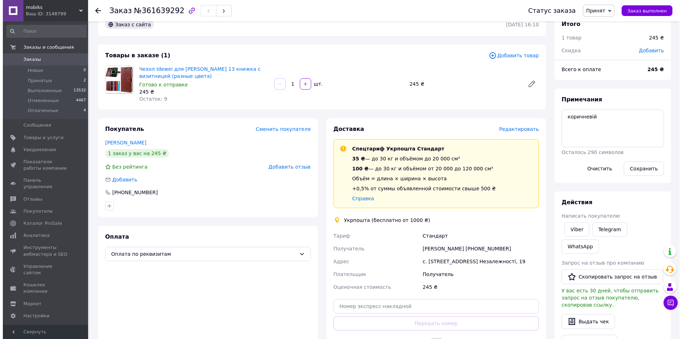
scroll to position [16, 0]
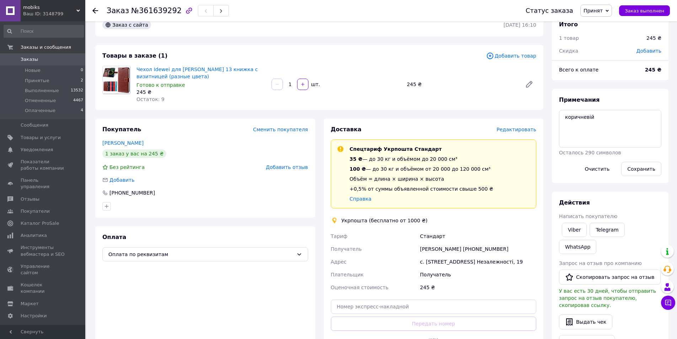
click at [512, 129] on span "Редактировать" at bounding box center [516, 129] width 40 height 6
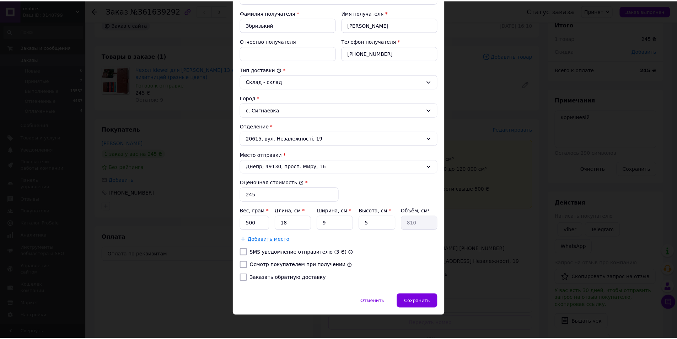
scroll to position [131, 0]
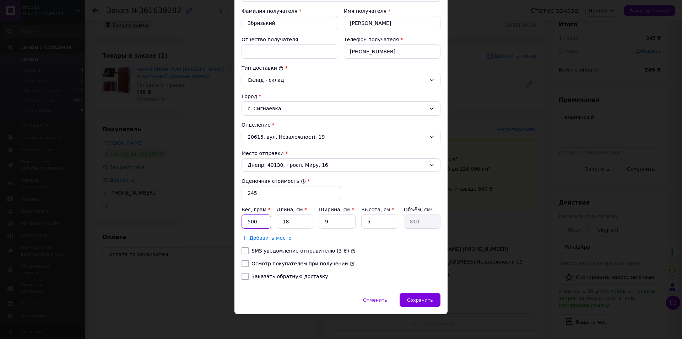
click at [260, 220] on input "500" at bounding box center [256, 221] width 29 height 14
type input "5"
type input "100"
click at [336, 220] on input "9" at bounding box center [337, 221] width 37 height 14
type input "1"
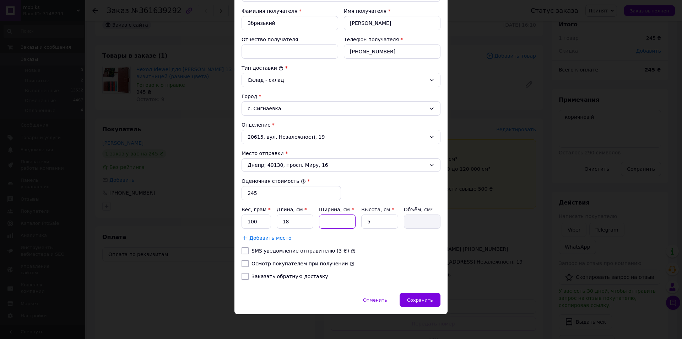
type input "90"
type input "10"
type input "900"
type input "10"
click at [373, 220] on input "5" at bounding box center [379, 221] width 37 height 14
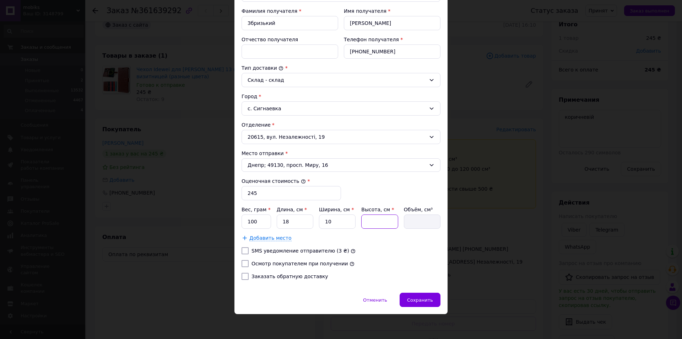
type input "3"
type input "540"
type input "3"
click at [418, 299] on span "Сохранить" at bounding box center [420, 299] width 26 height 5
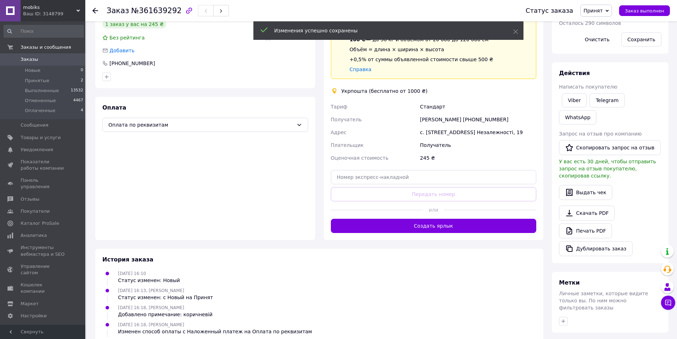
scroll to position [158, 0]
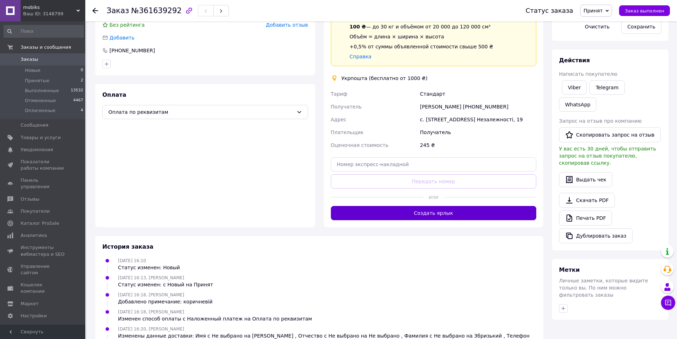
click at [439, 215] on button "Создать ярлык" at bounding box center [434, 213] width 206 height 14
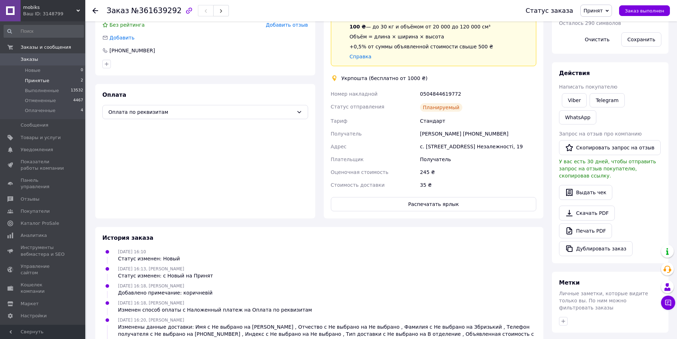
click at [41, 80] on span "Принятые" at bounding box center [37, 80] width 25 height 6
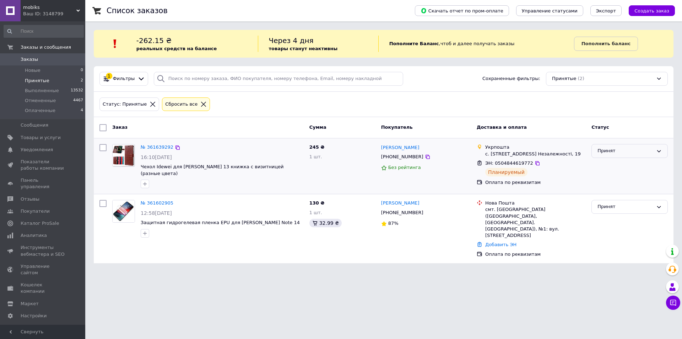
click at [660, 150] on icon at bounding box center [659, 151] width 6 height 6
click at [612, 191] on li "Оплаченный" at bounding box center [630, 191] width 76 height 13
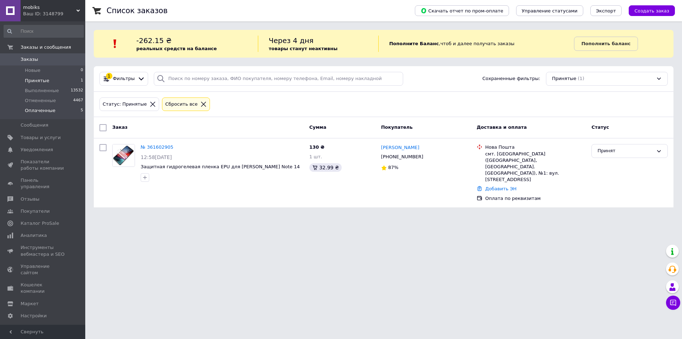
click at [41, 106] on li "Оплаченные 5" at bounding box center [43, 113] width 87 height 14
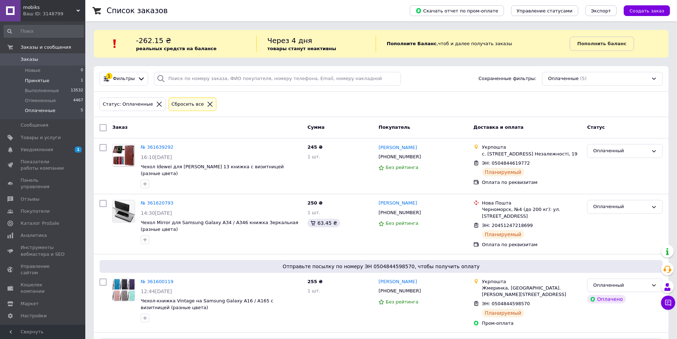
click at [31, 79] on span "Принятые" at bounding box center [37, 80] width 25 height 6
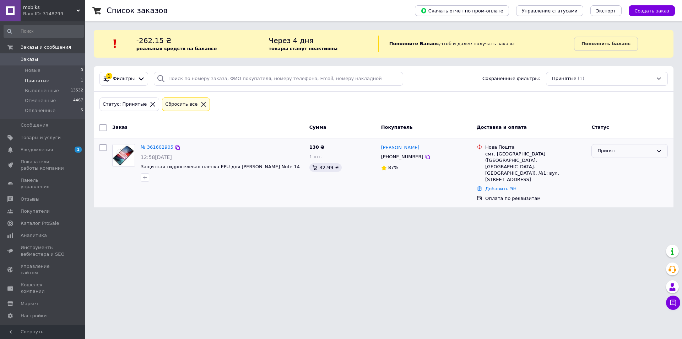
click at [657, 151] on icon at bounding box center [659, 151] width 6 height 6
click at [613, 193] on li "Оплаченный" at bounding box center [630, 191] width 76 height 13
click at [27, 3] on div "mobiks Ваш ID: 3148799" at bounding box center [53, 10] width 65 height 21
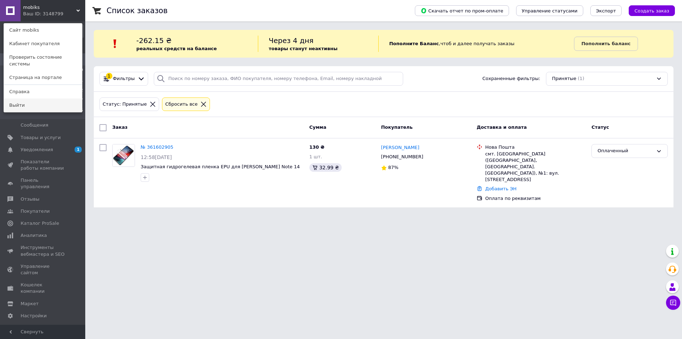
click at [16, 98] on link "Выйти" at bounding box center [43, 105] width 78 height 14
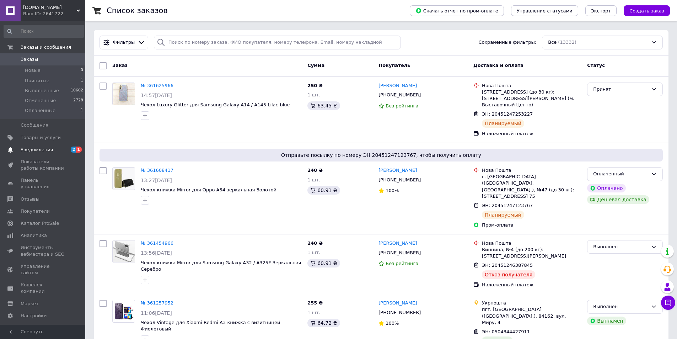
click at [24, 151] on span "Уведомления" at bounding box center [37, 149] width 32 height 6
